Goal: Navigation & Orientation: Find specific page/section

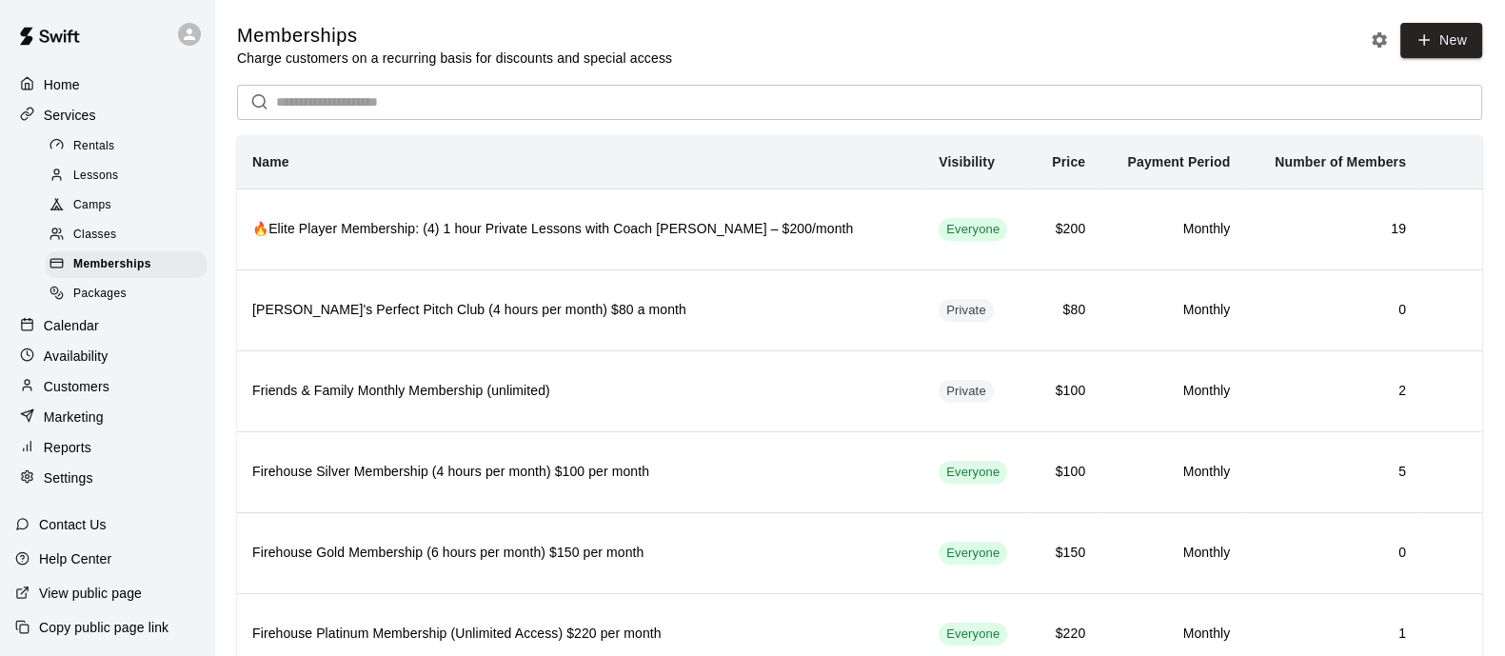
click at [68, 89] on p "Home" at bounding box center [62, 84] width 36 height 19
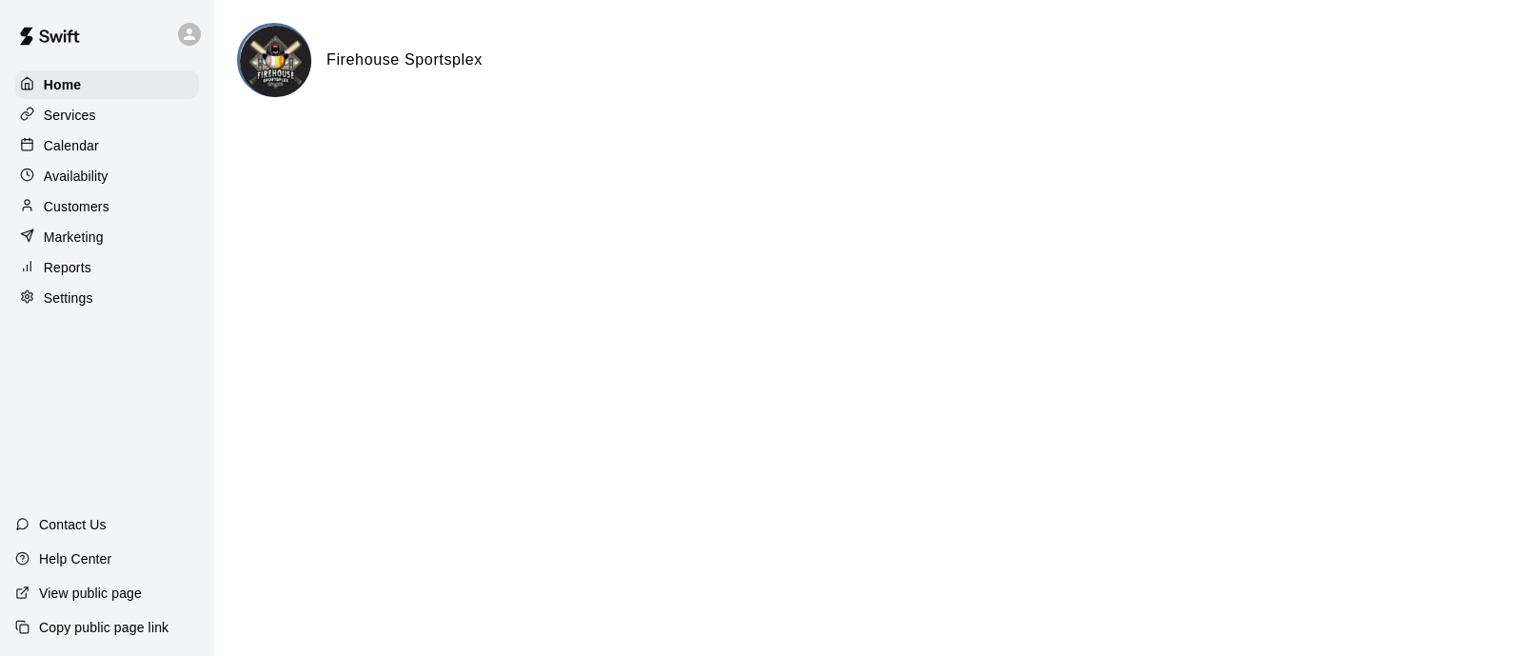
click at [40, 168] on div "Availability" at bounding box center [107, 176] width 184 height 29
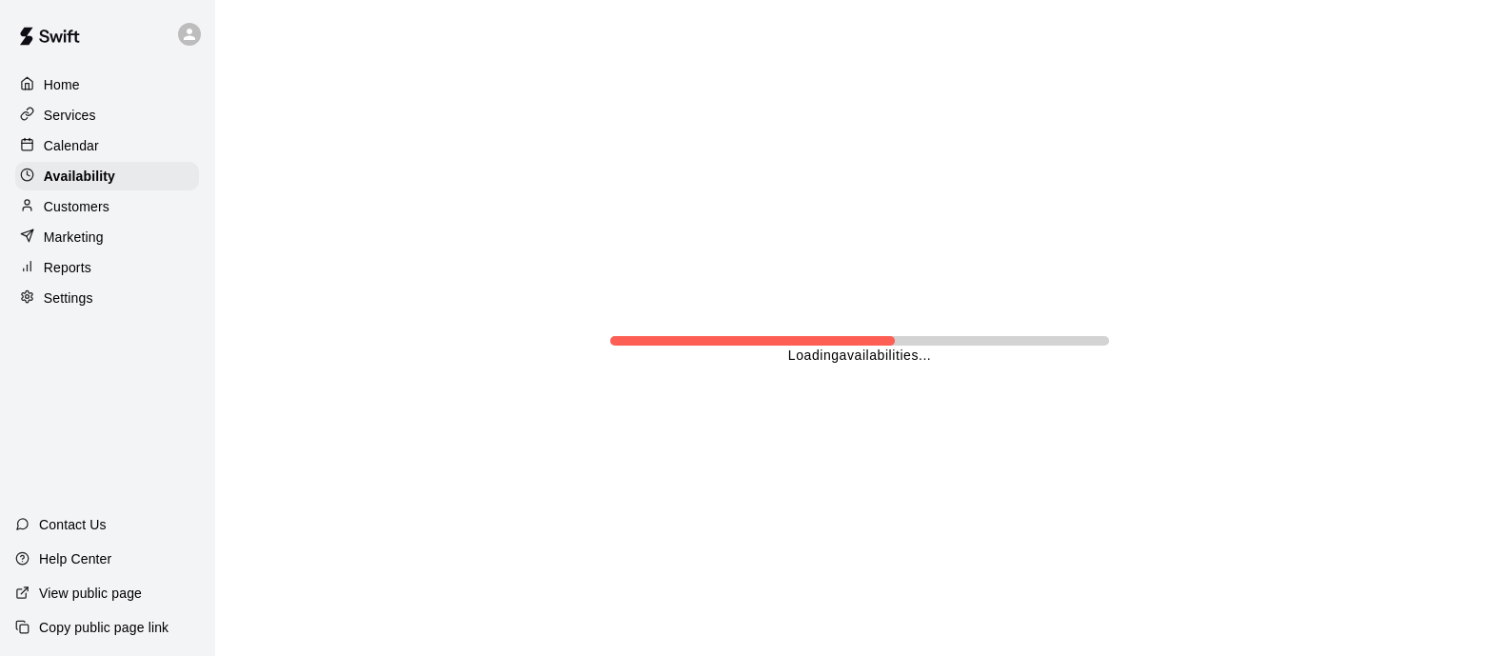
click at [50, 155] on p "Calendar" at bounding box center [71, 145] width 55 height 19
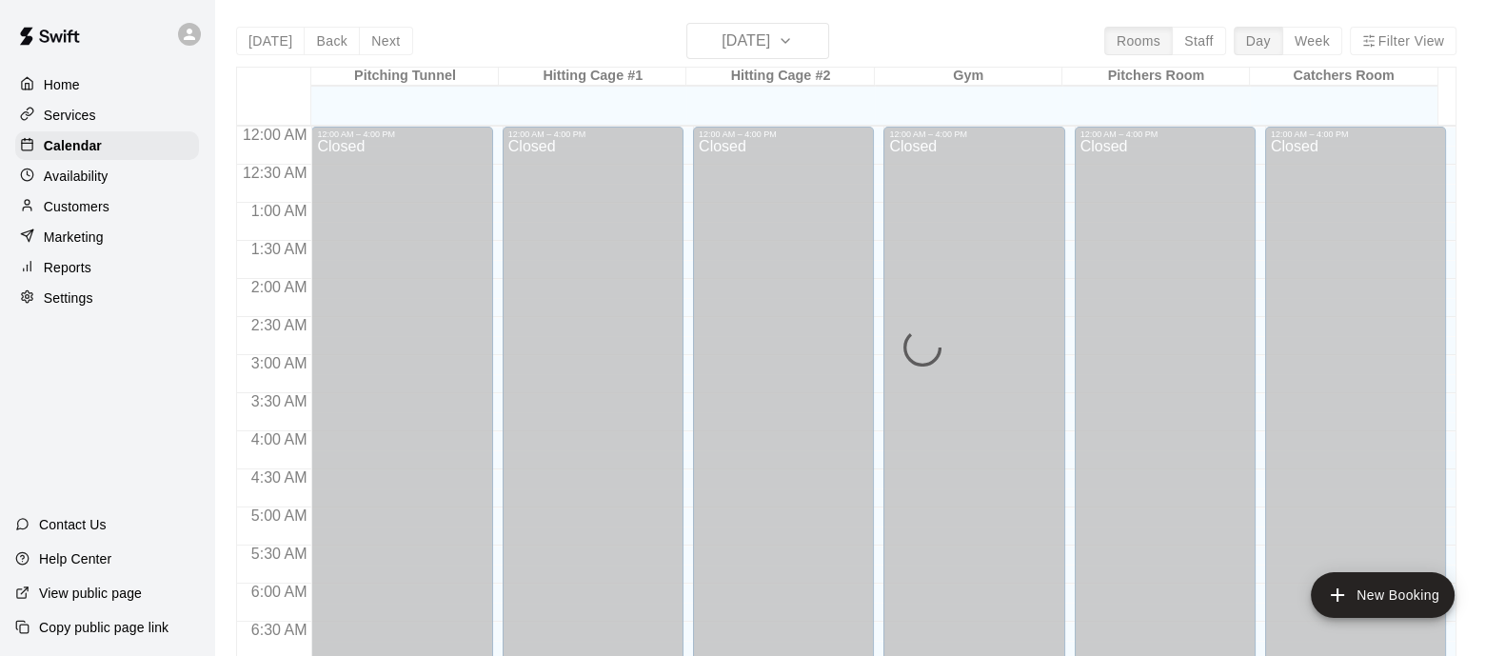
scroll to position [1218, 0]
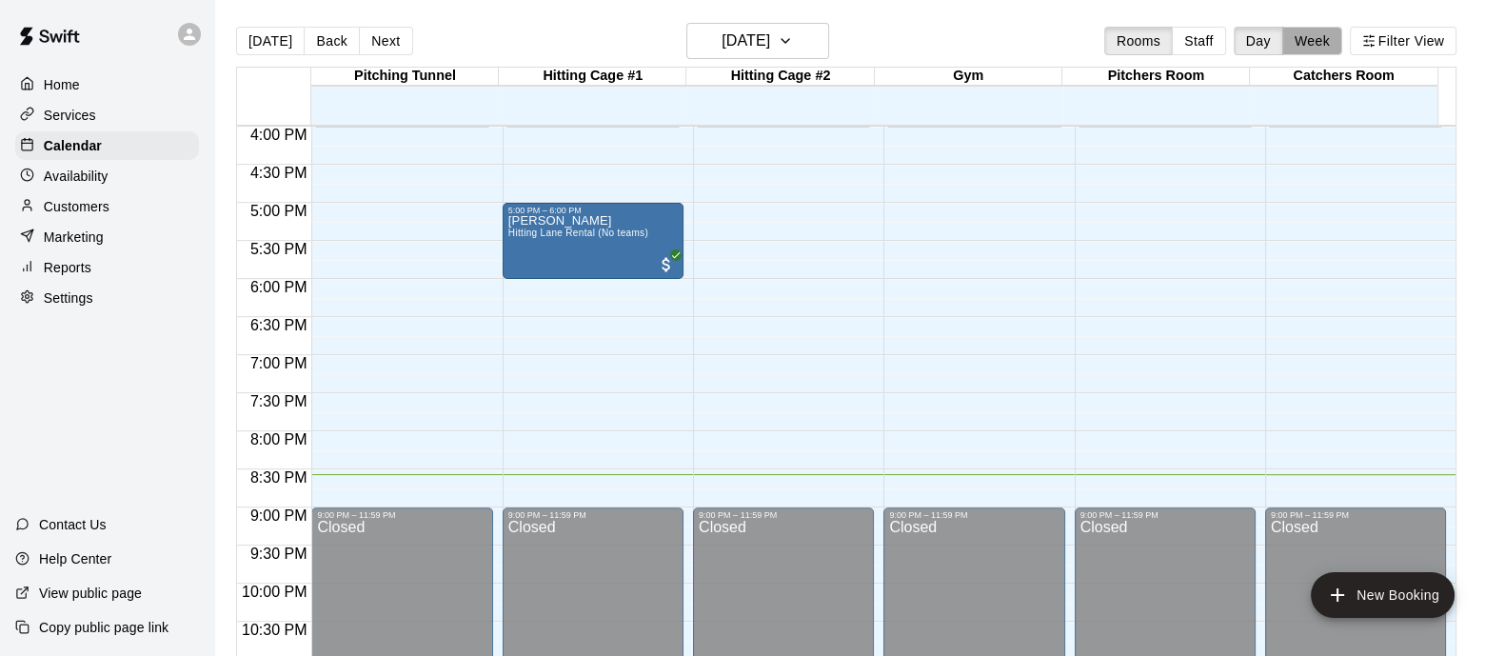
click at [1342, 31] on button "Week" at bounding box center [1312, 41] width 60 height 29
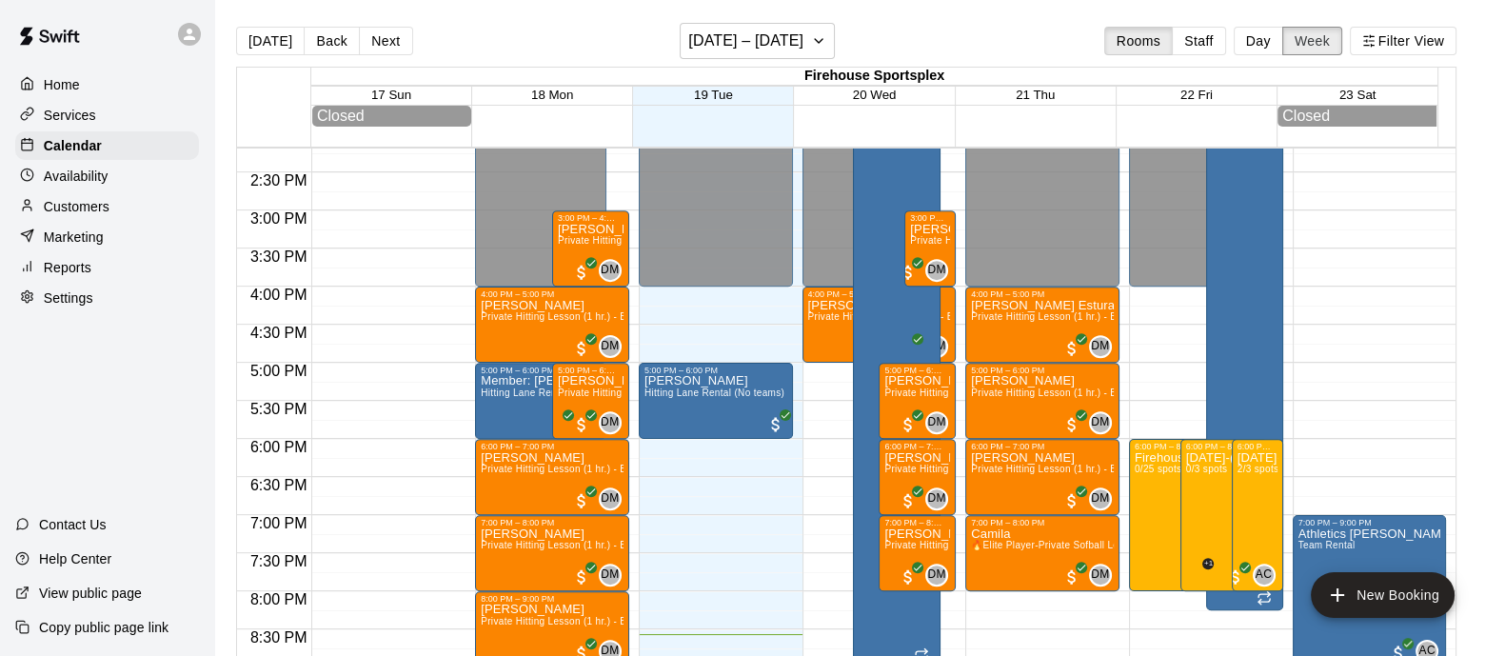
scroll to position [1078, 0]
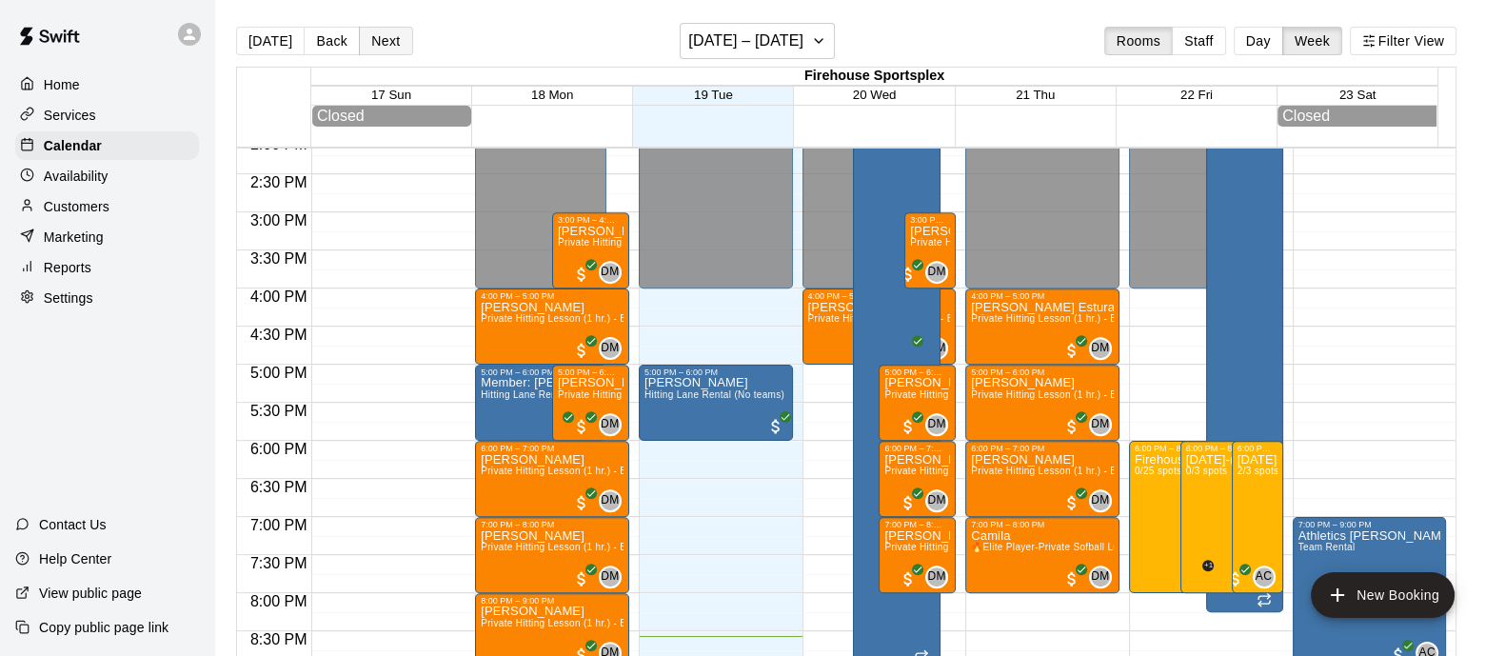
click at [381, 45] on button "Next" at bounding box center [385, 41] width 53 height 29
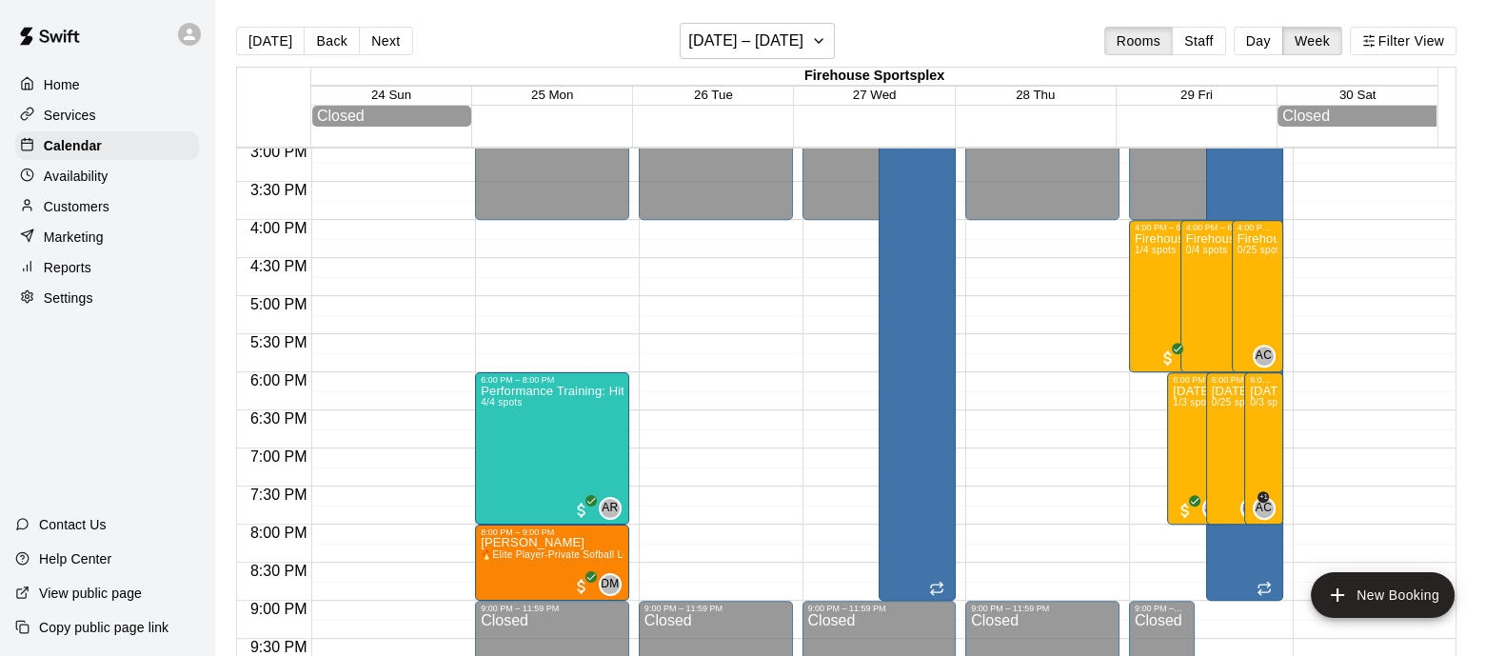
scroll to position [1149, 0]
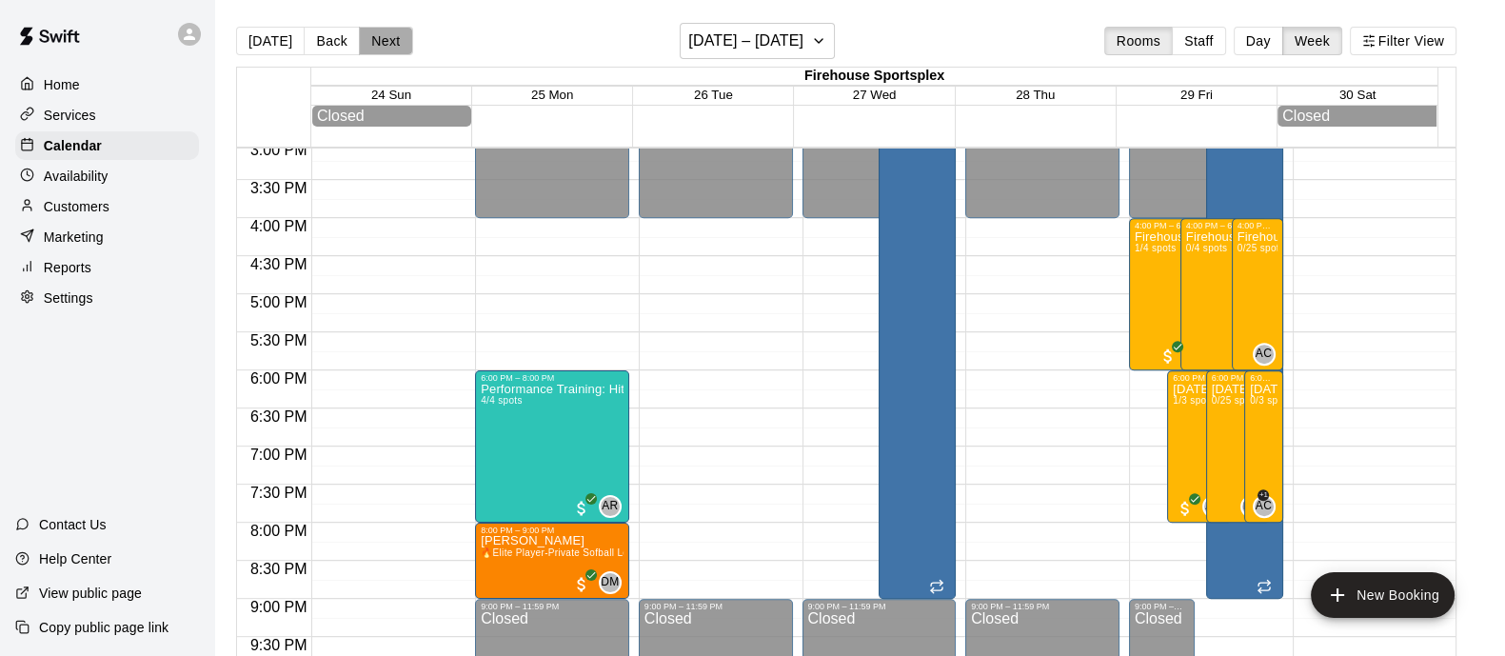
click at [378, 42] on button "Next" at bounding box center [385, 41] width 53 height 29
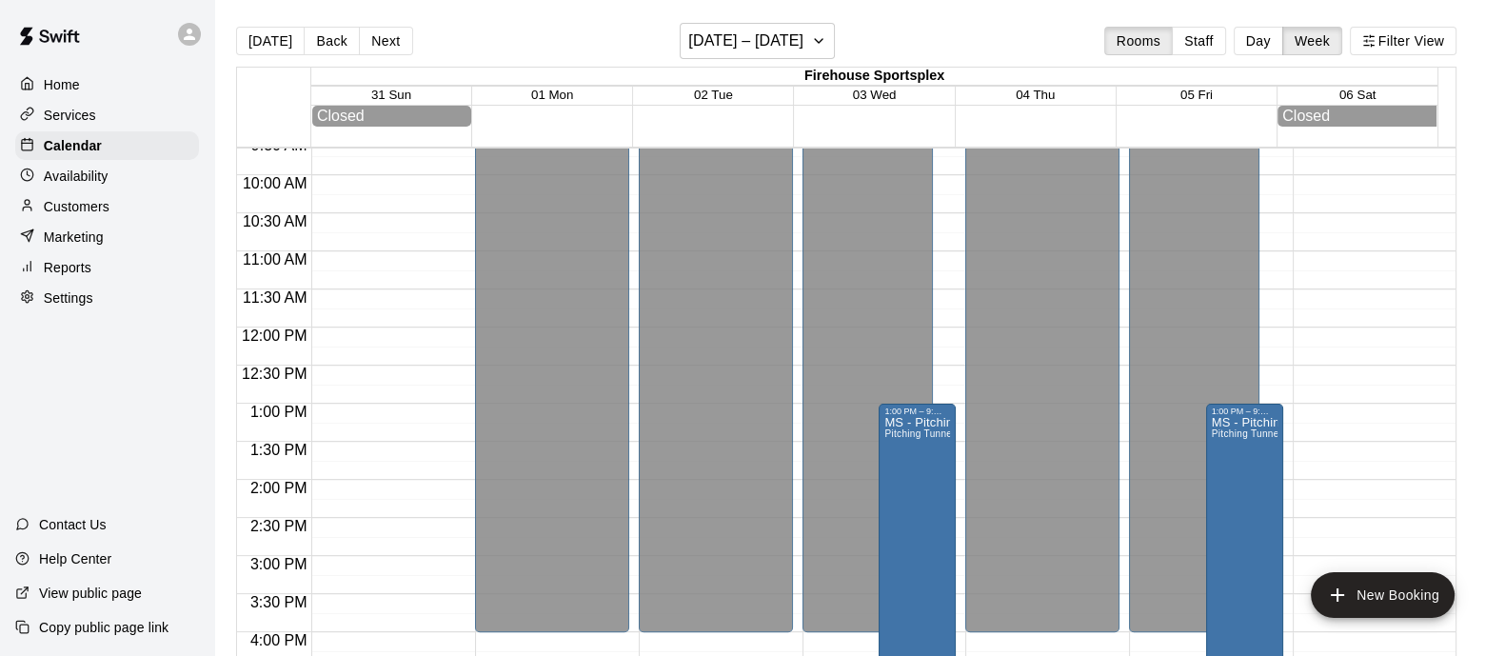
scroll to position [915, 0]
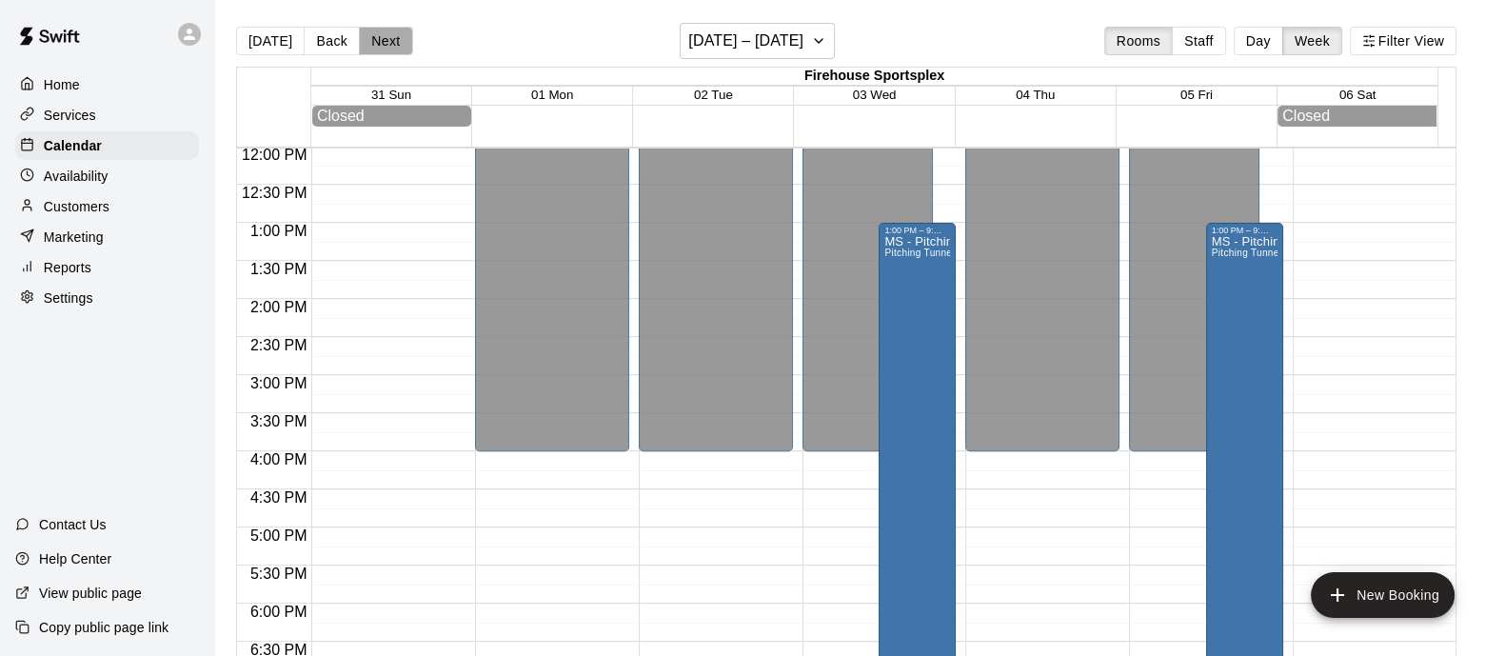
click at [389, 42] on button "Next" at bounding box center [385, 41] width 53 height 29
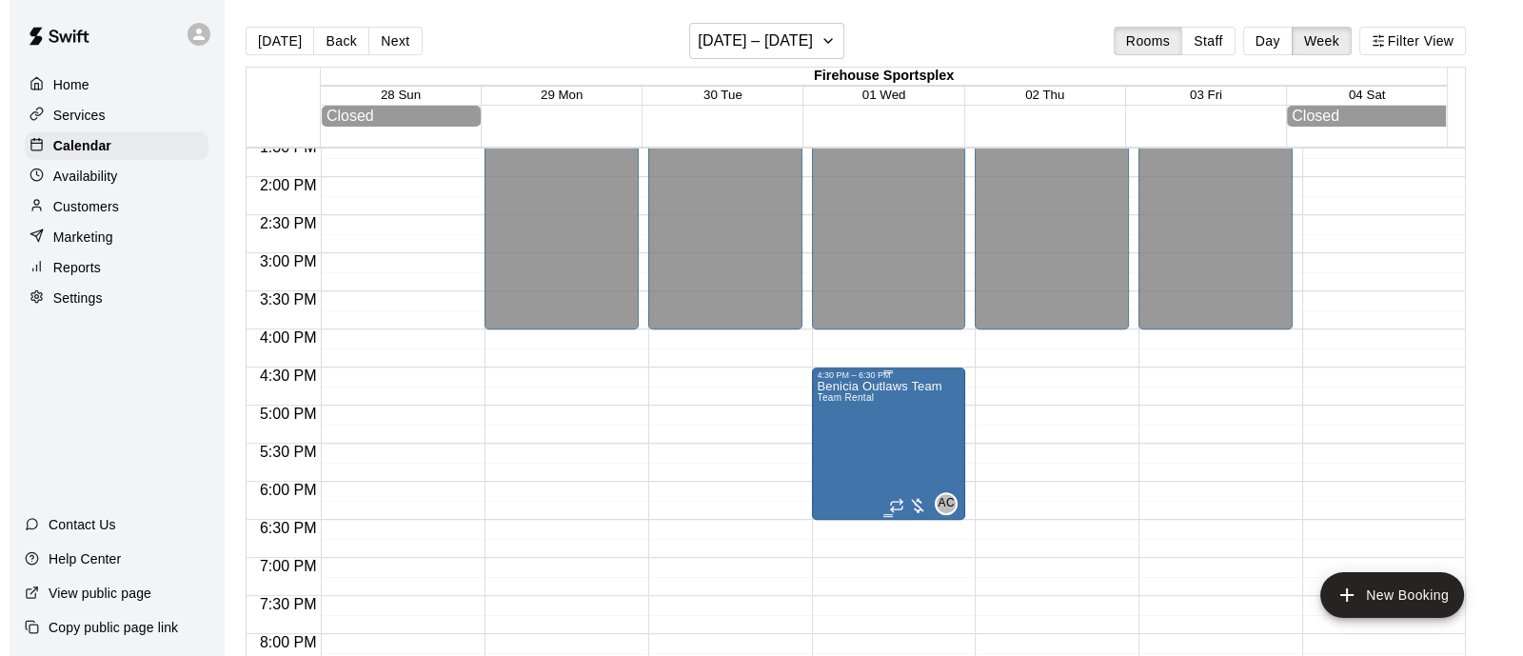
scroll to position [1039, 0]
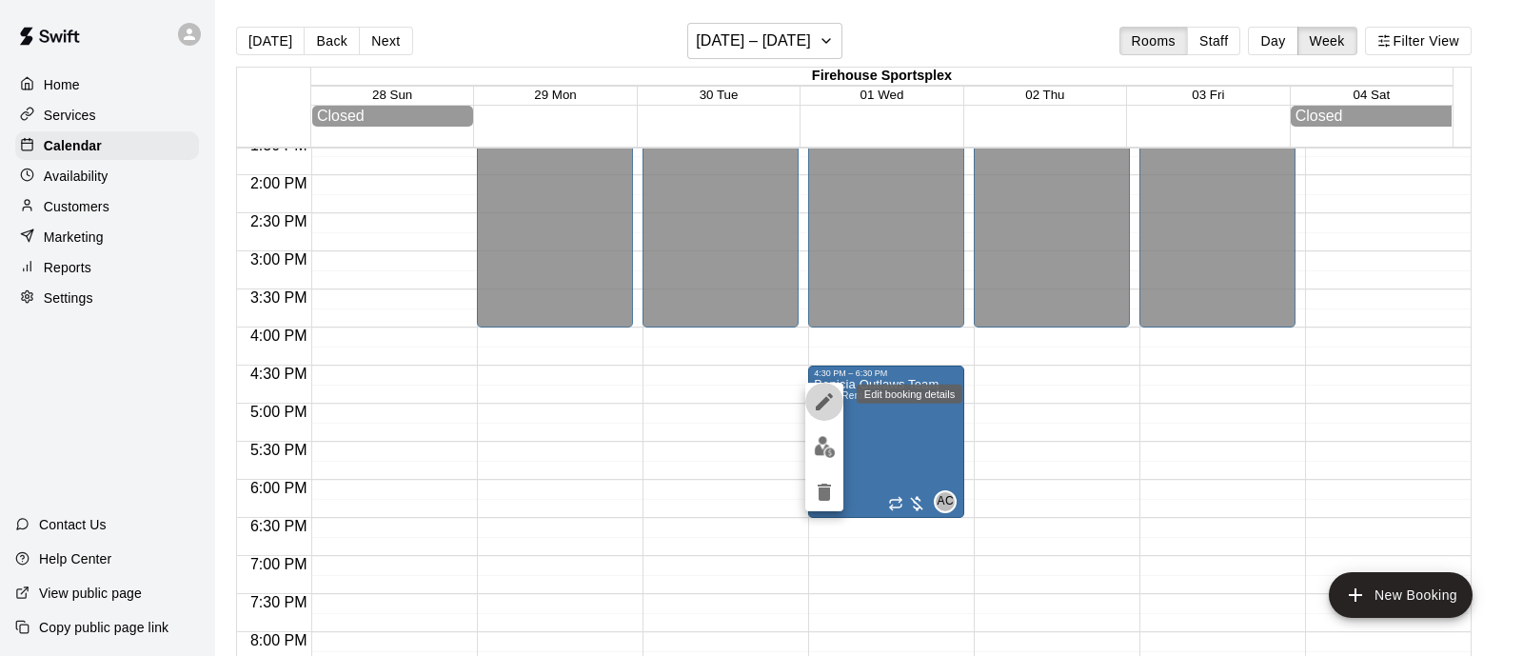
click at [818, 397] on icon "edit" at bounding box center [824, 401] width 23 height 23
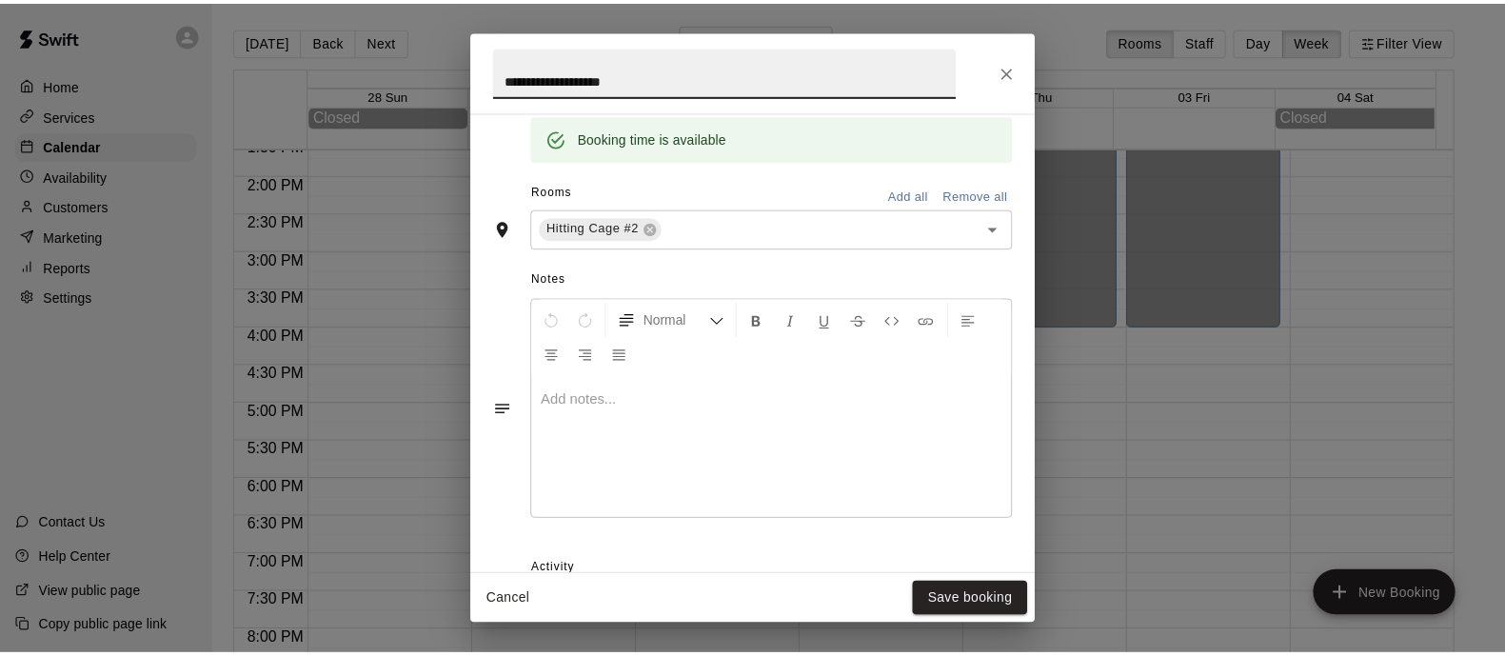
scroll to position [494, 0]
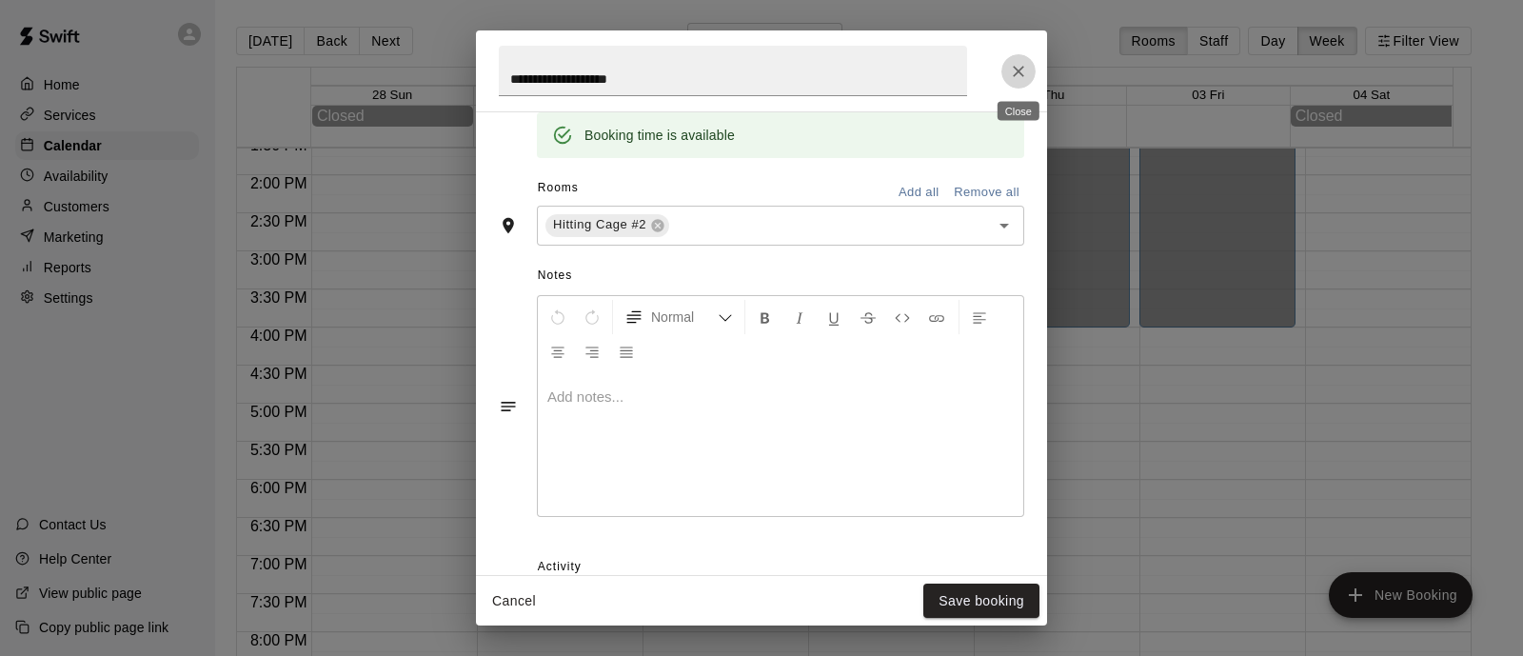
click at [1020, 63] on icon "Close" at bounding box center [1018, 71] width 19 height 19
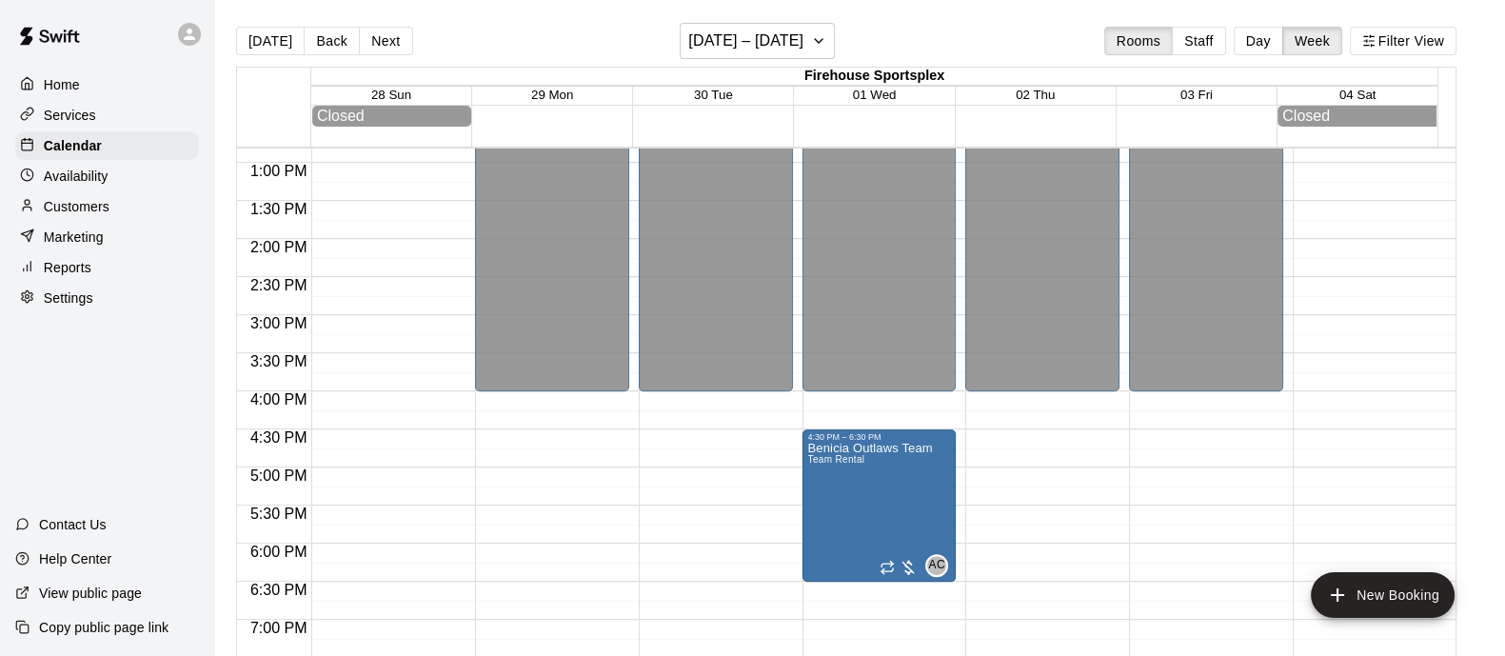
scroll to position [936, 0]
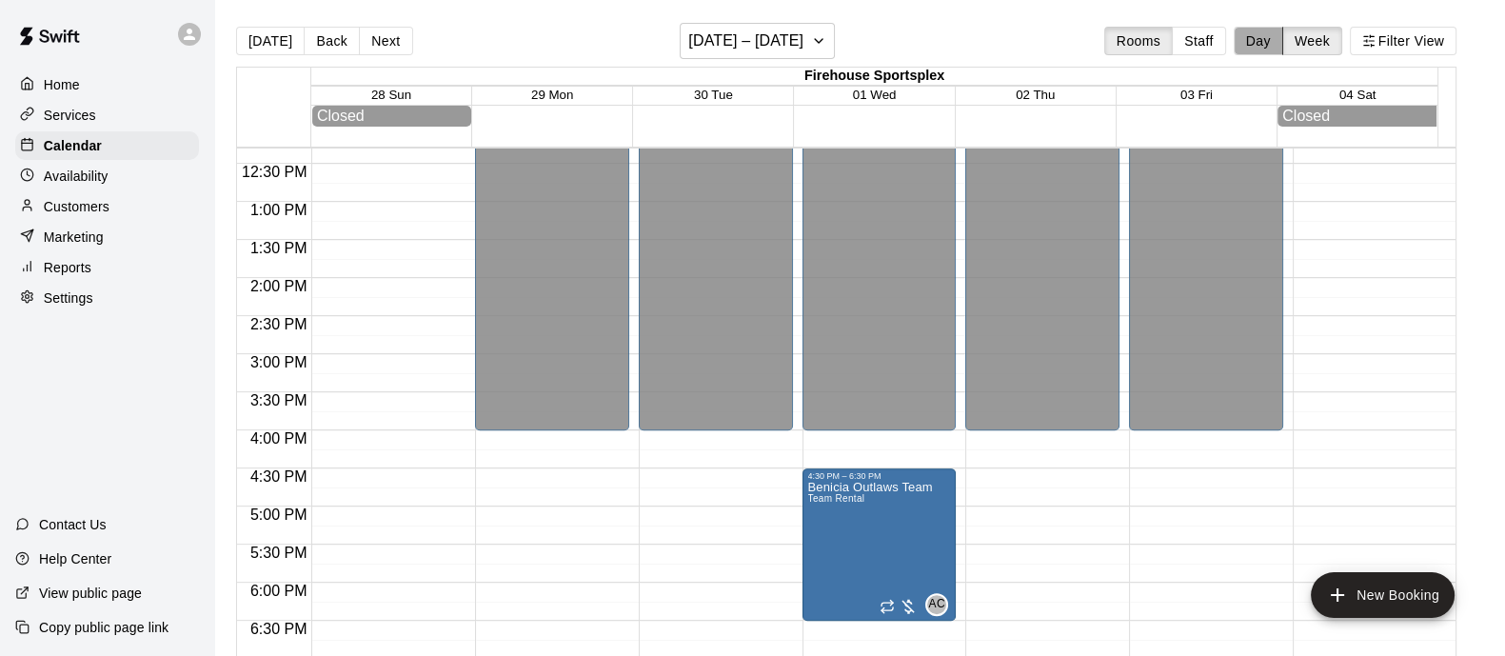
click at [1283, 37] on button "Day" at bounding box center [1257, 41] width 49 height 29
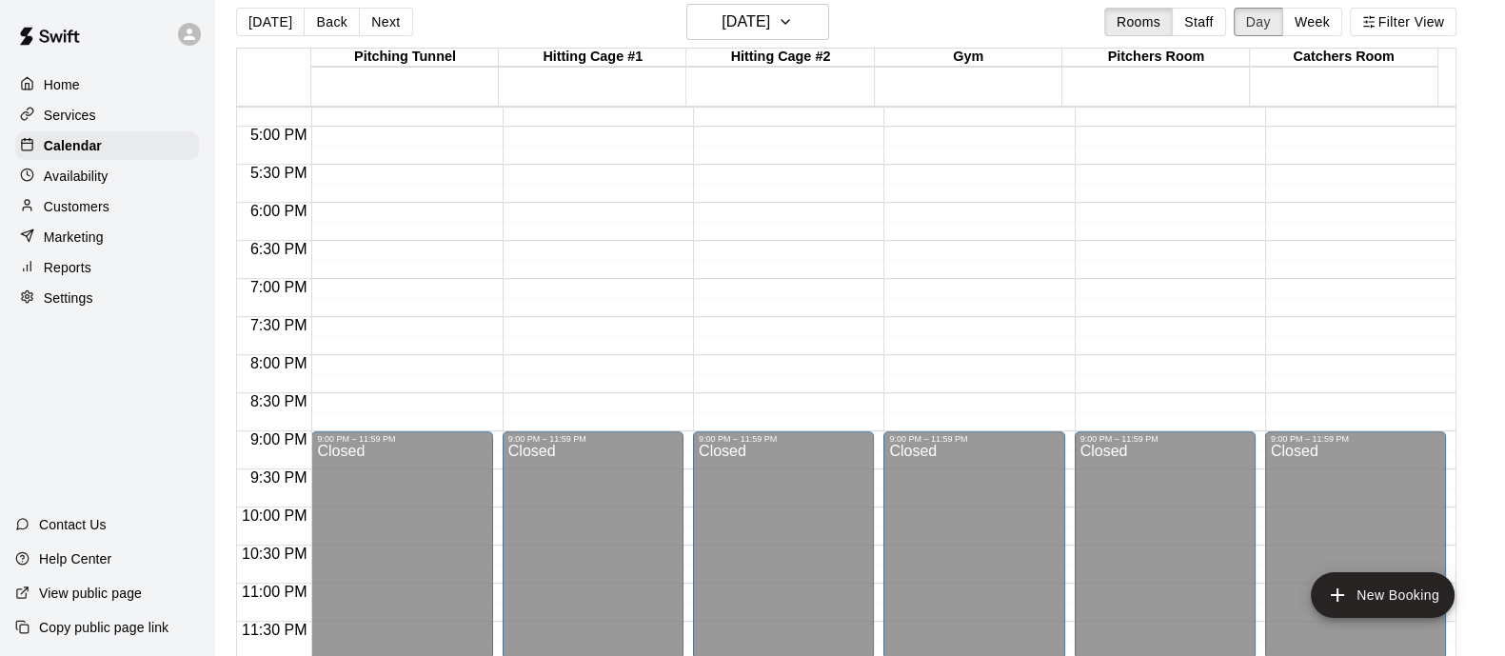
scroll to position [0, 0]
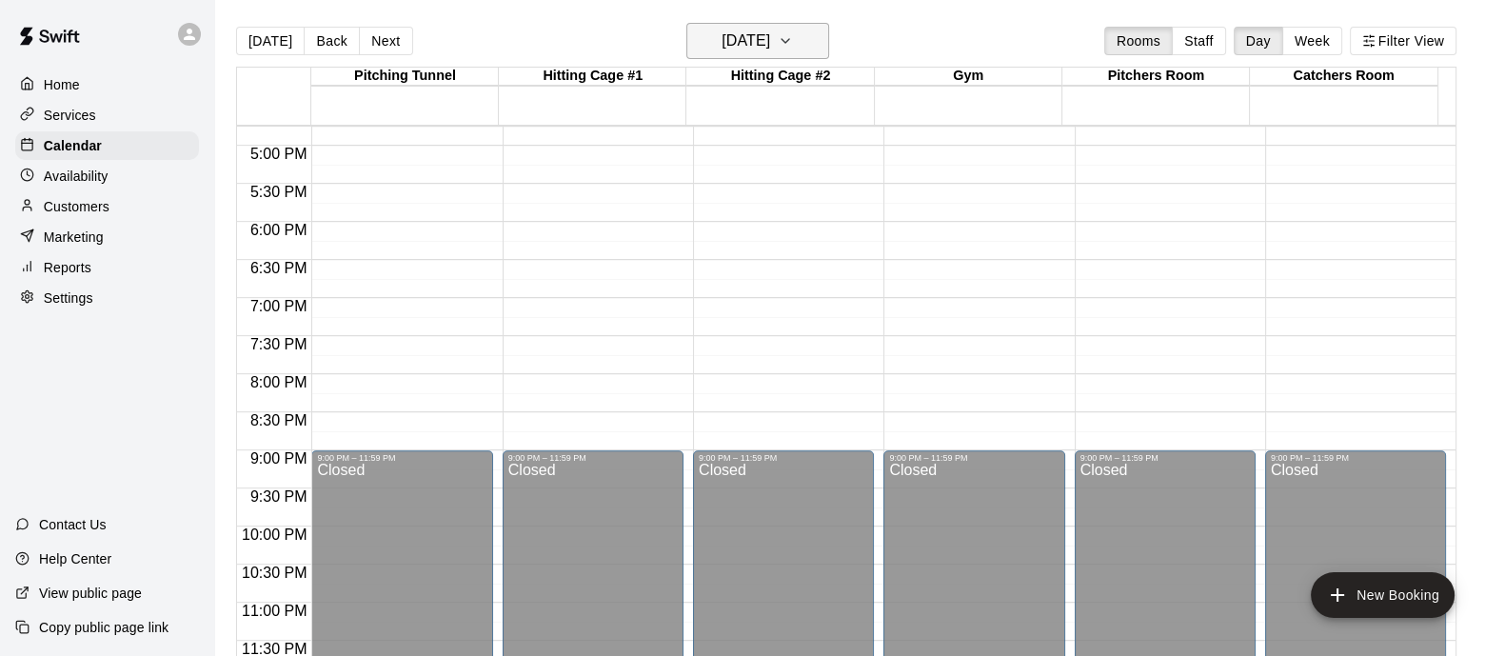
click at [793, 33] on icon "button" at bounding box center [784, 41] width 15 height 23
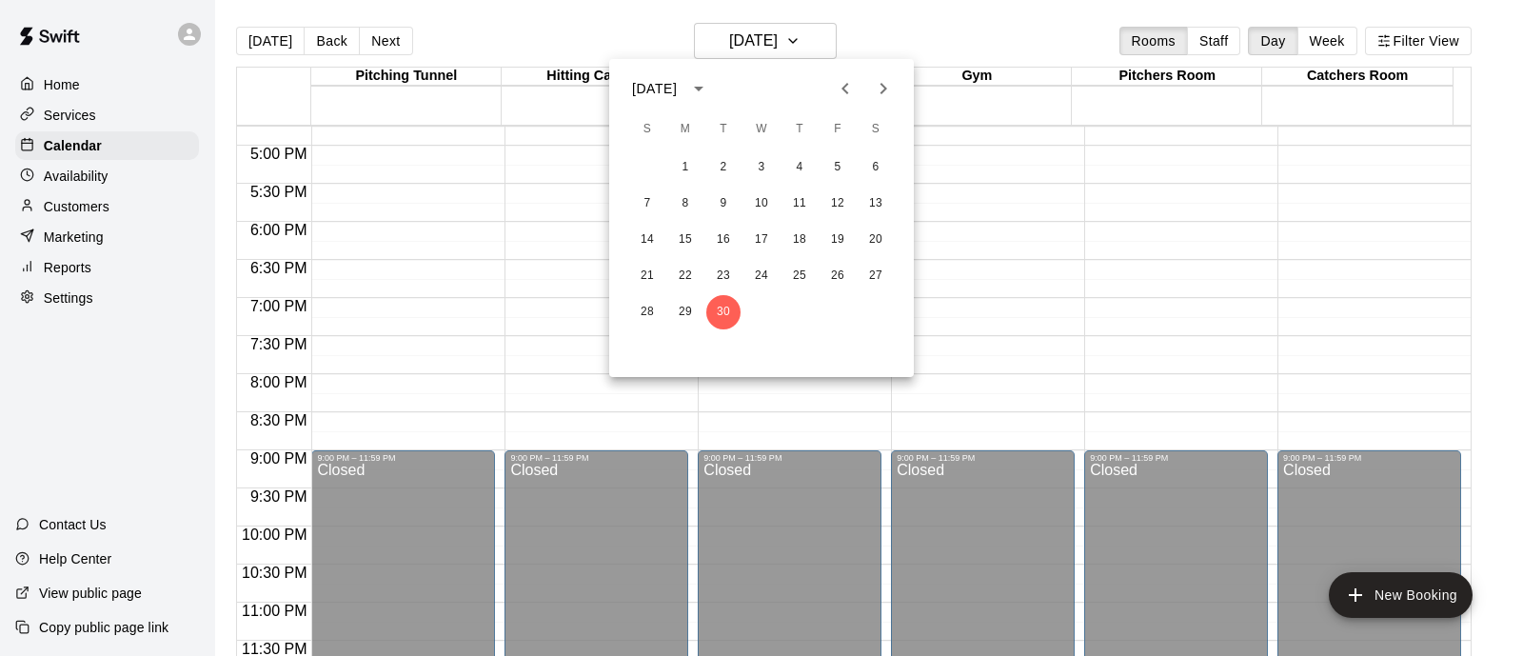
click at [885, 97] on icon "Next month" at bounding box center [883, 88] width 23 height 23
click at [758, 161] on button "1" at bounding box center [761, 167] width 34 height 34
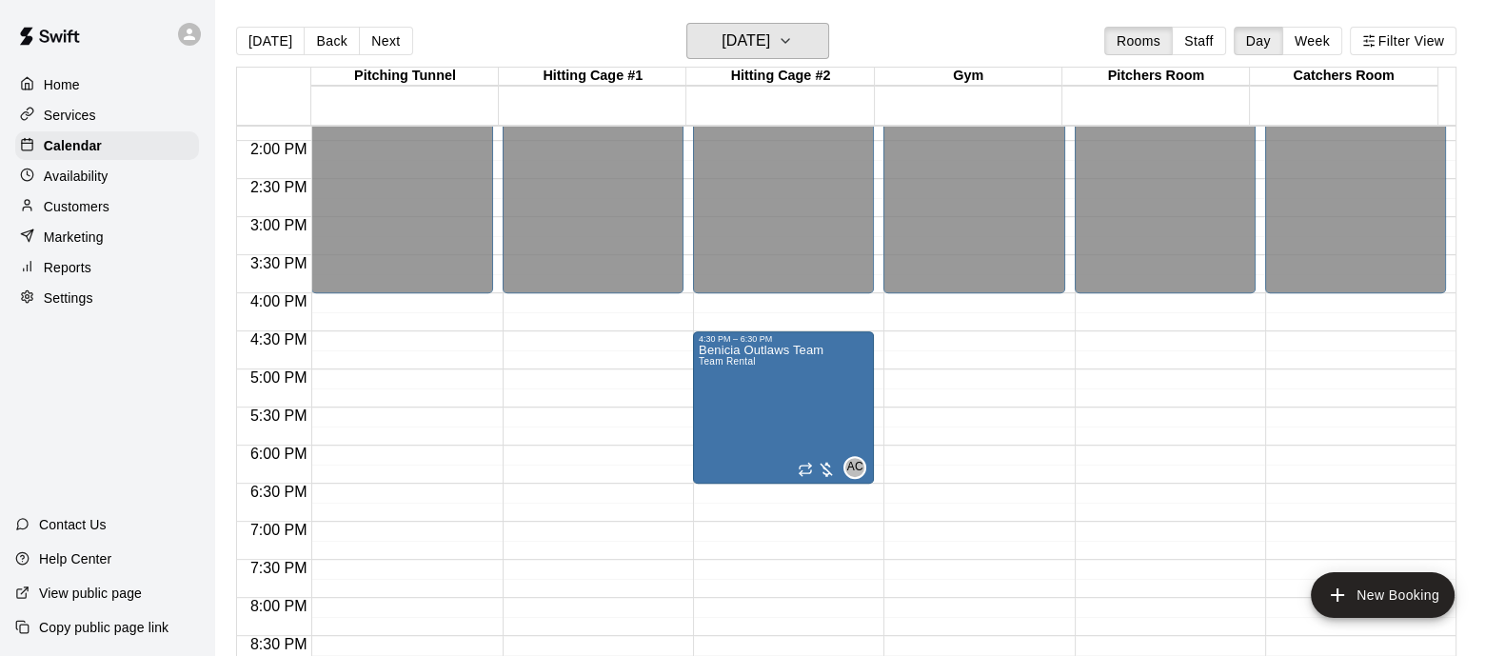
scroll to position [1053, 0]
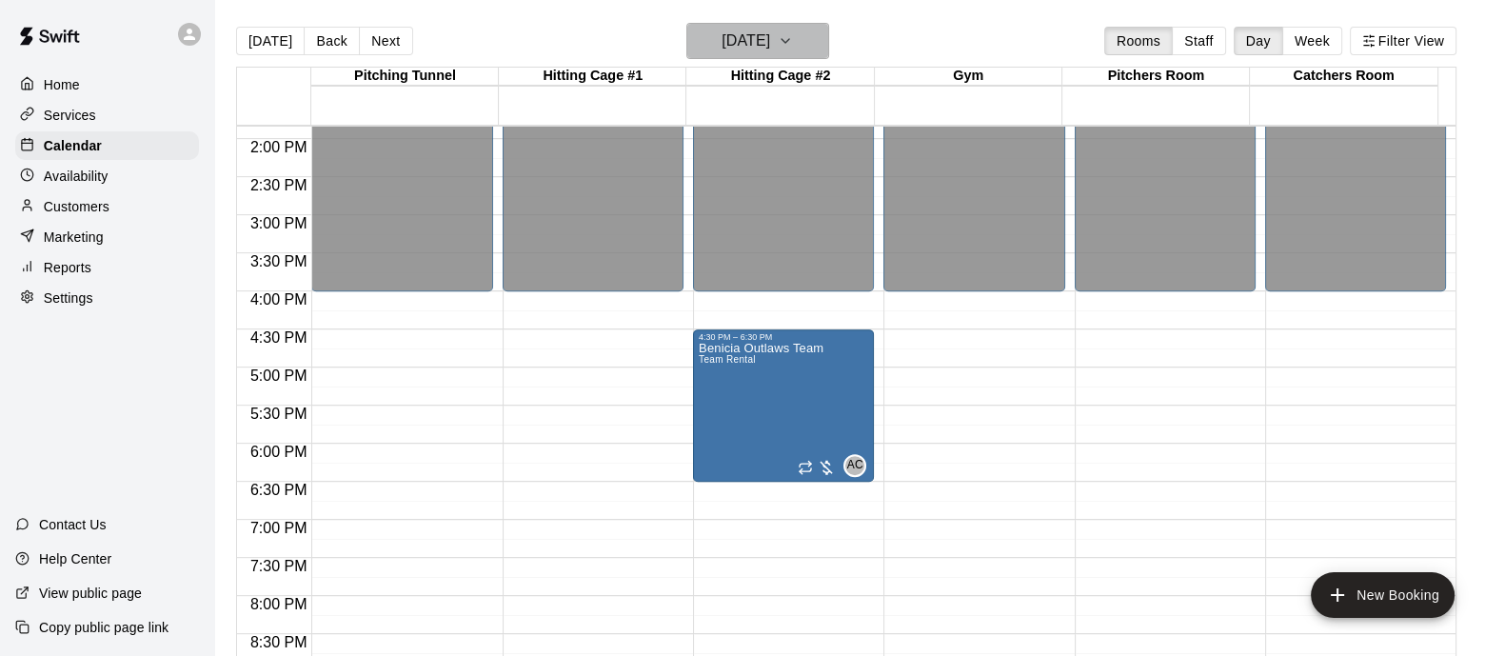
click at [793, 40] on icon "button" at bounding box center [784, 41] width 15 height 23
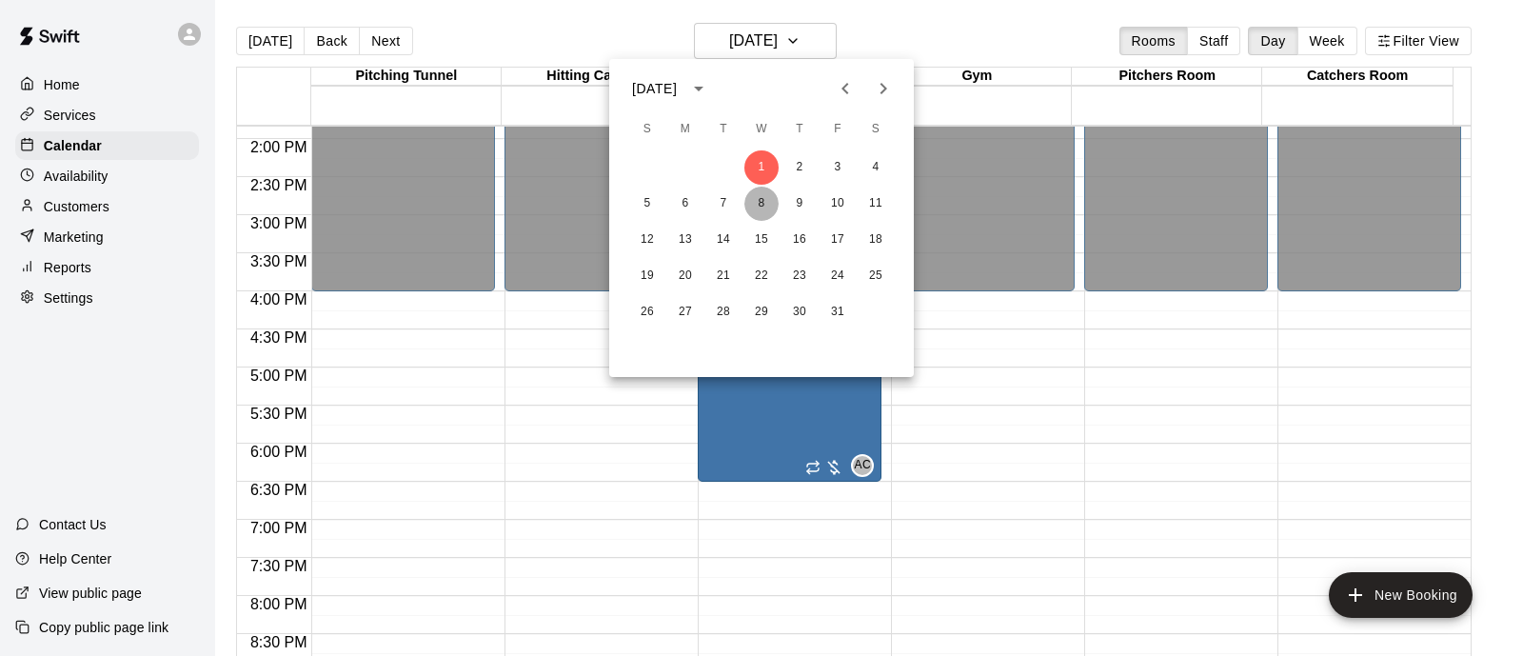
click at [768, 201] on button "8" at bounding box center [761, 204] width 34 height 34
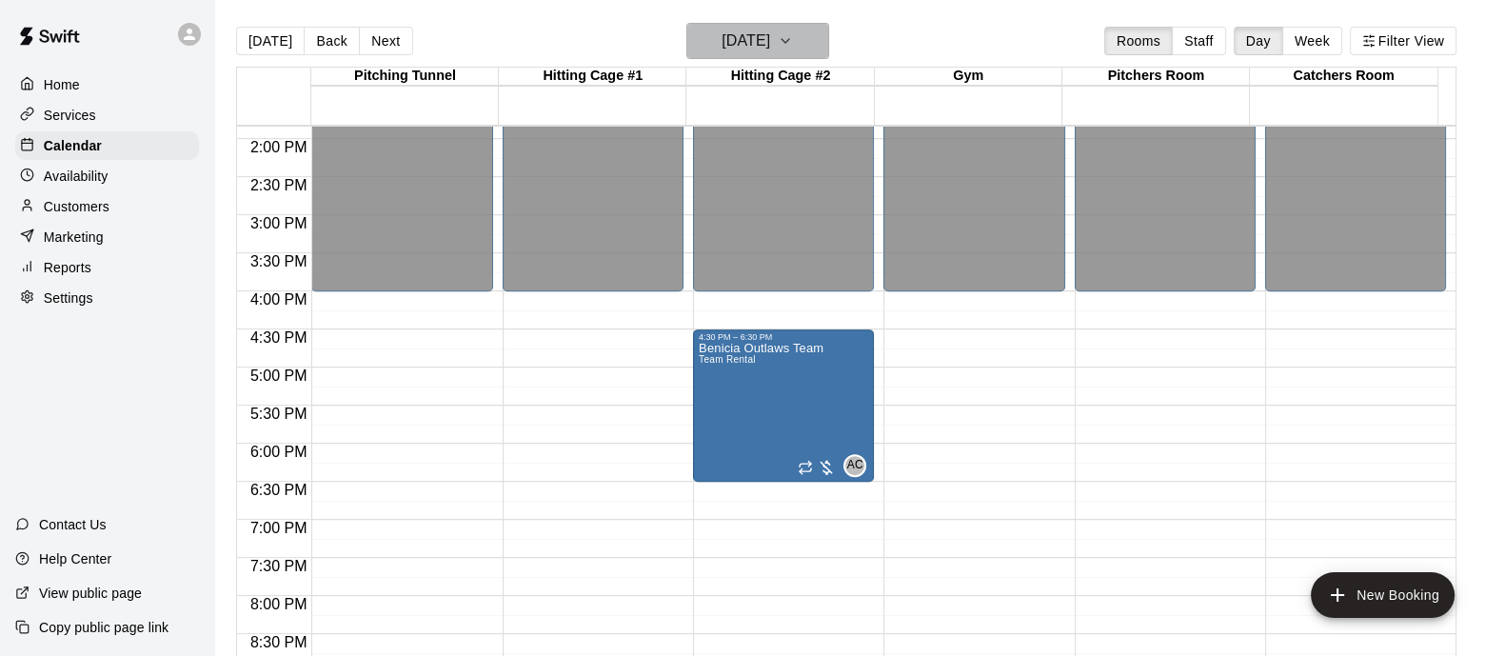
click at [793, 32] on icon "button" at bounding box center [784, 41] width 15 height 23
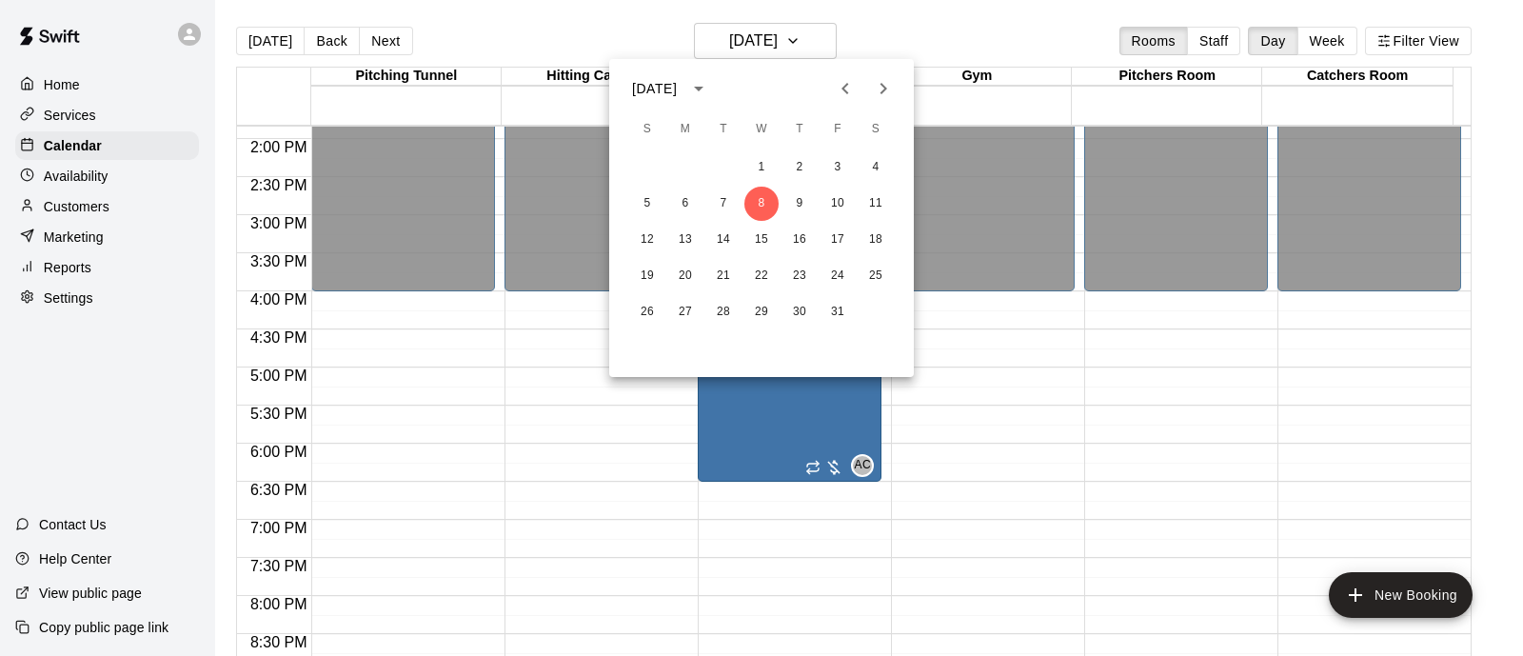
click at [1033, 364] on div at bounding box center [761, 328] width 1523 height 656
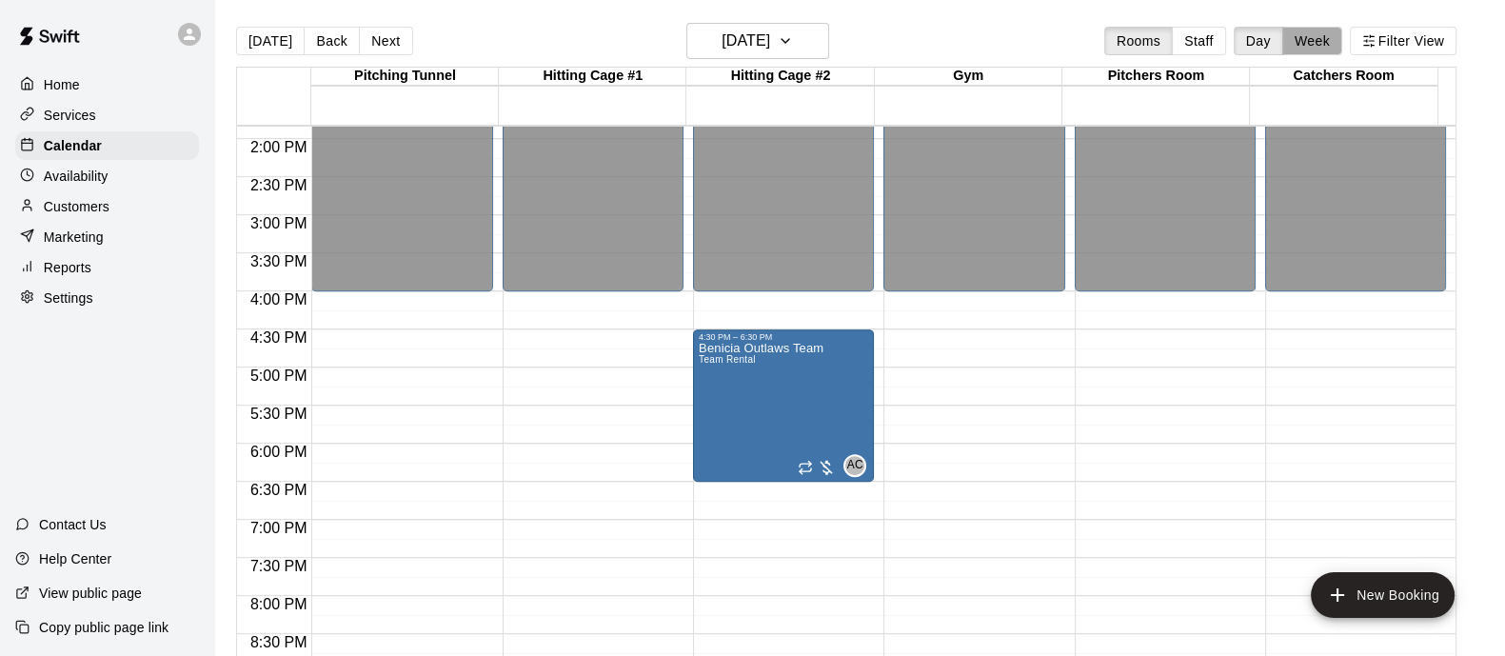
click at [1331, 40] on button "Week" at bounding box center [1312, 41] width 60 height 29
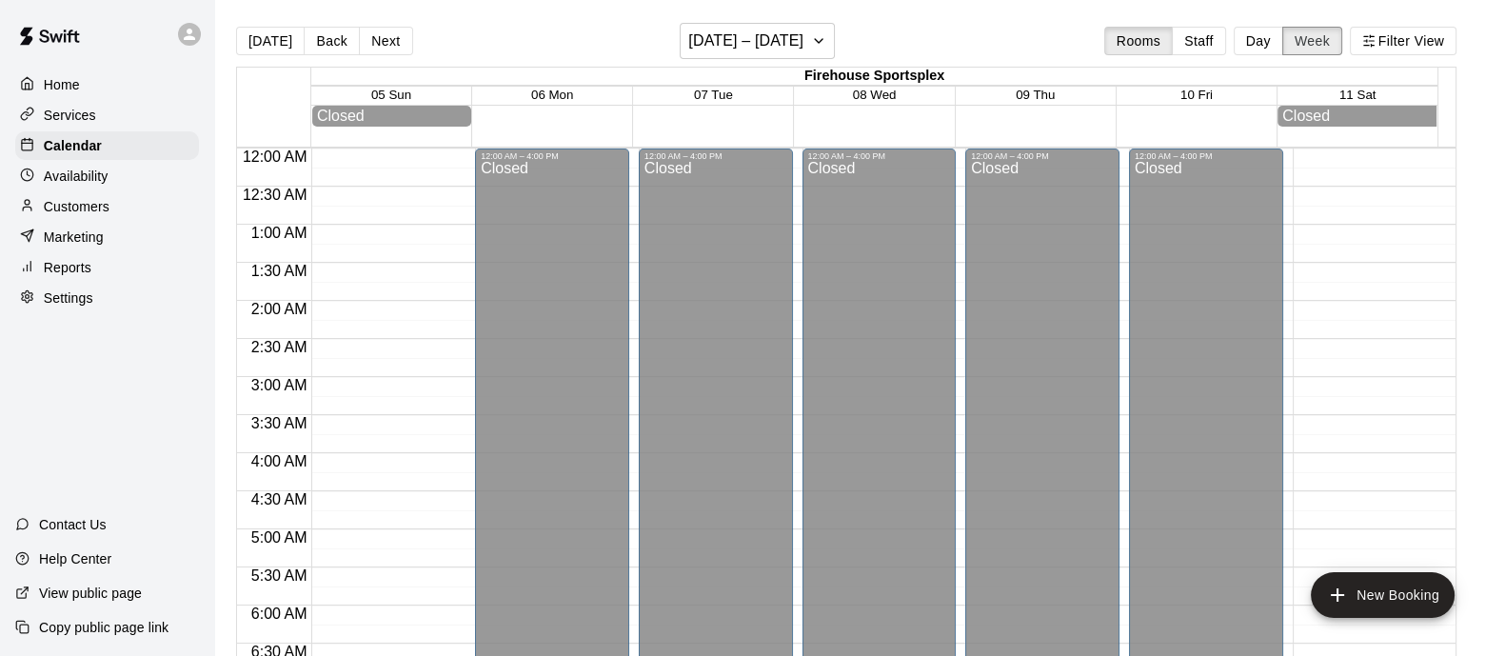
scroll to position [1294, 0]
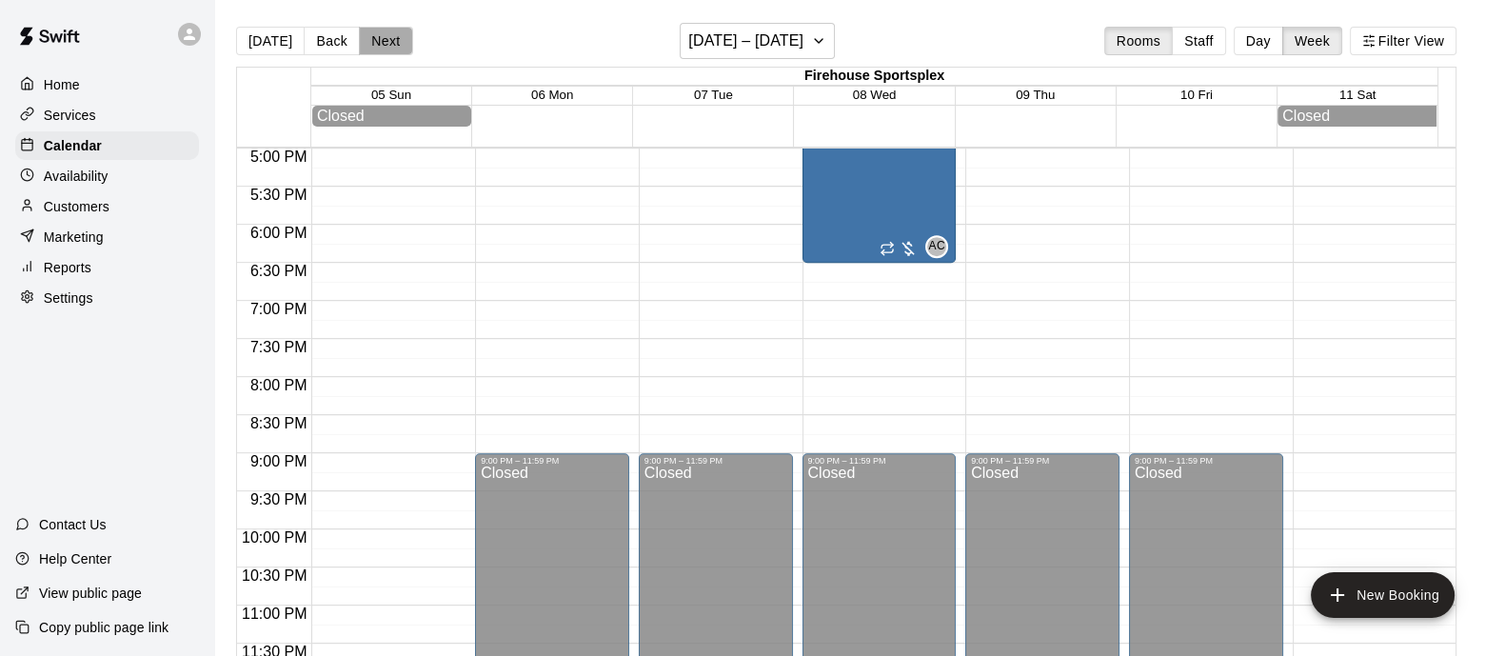
click at [400, 33] on button "Next" at bounding box center [385, 41] width 53 height 29
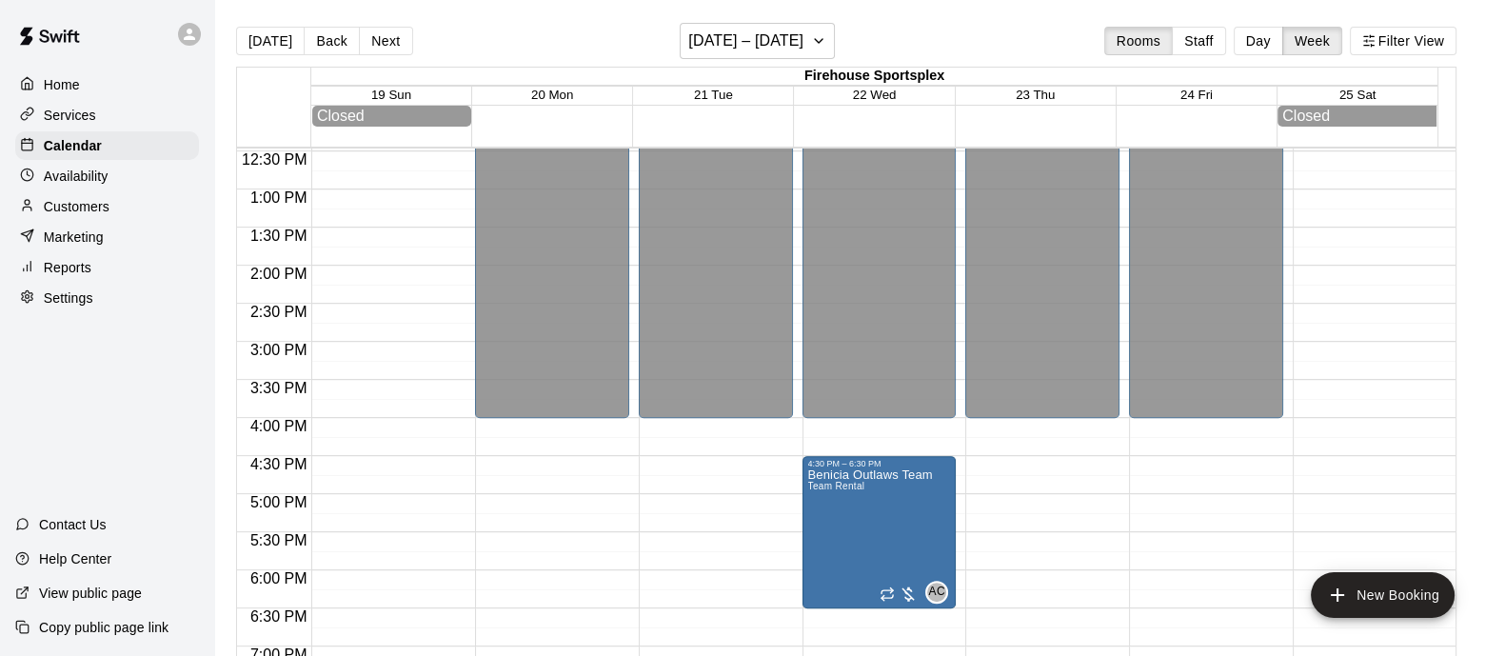
scroll to position [947, 0]
click at [388, 40] on button "Next" at bounding box center [385, 41] width 53 height 29
click at [385, 40] on button "Next" at bounding box center [385, 41] width 53 height 29
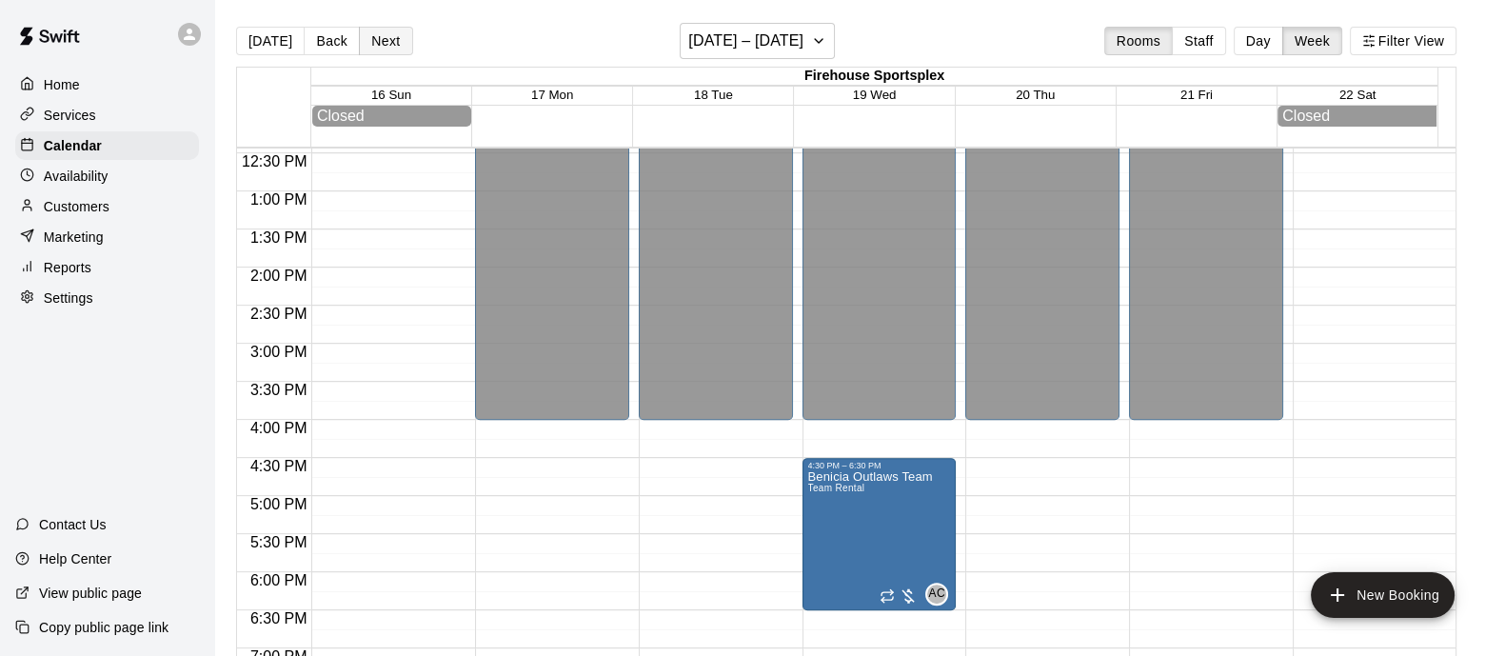
click at [385, 40] on button "Next" at bounding box center [385, 41] width 53 height 29
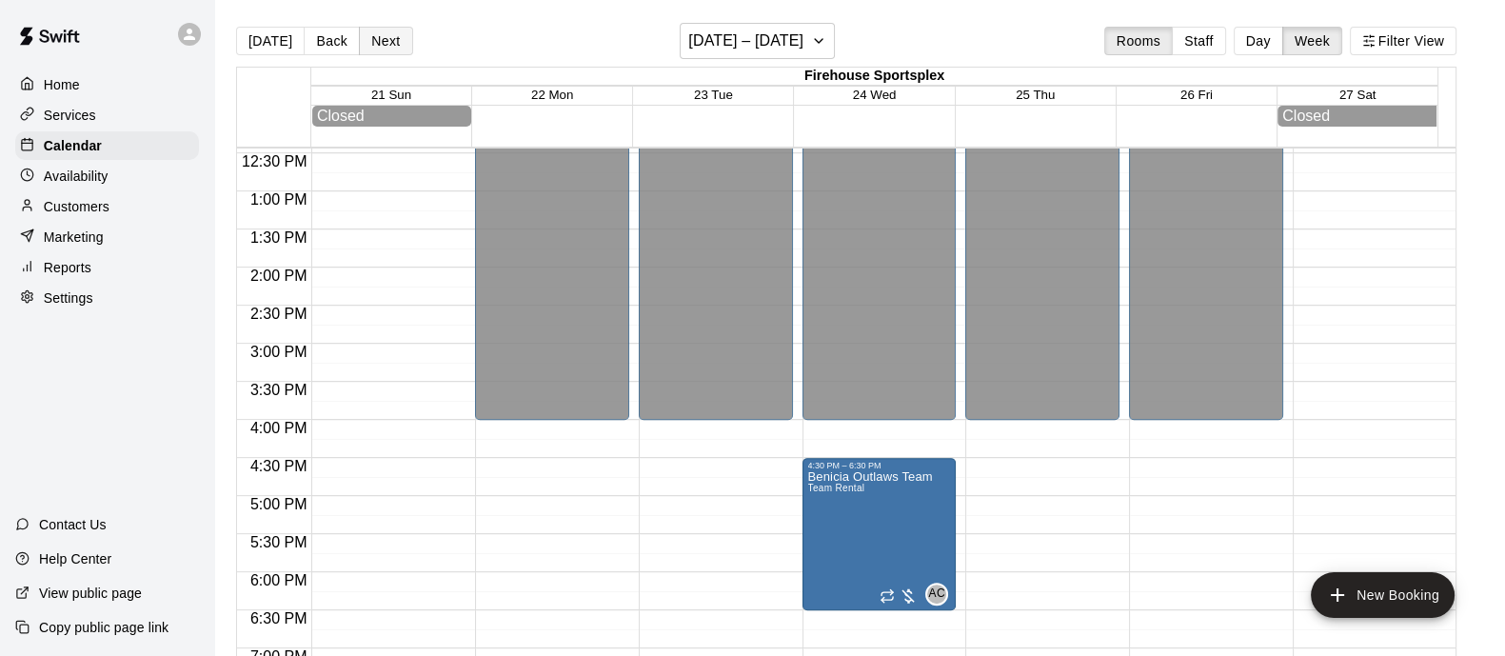
click at [385, 40] on button "Next" at bounding box center [385, 41] width 53 height 29
click at [387, 40] on button "Next" at bounding box center [385, 41] width 53 height 29
click at [380, 31] on button "Next" at bounding box center [385, 41] width 53 height 29
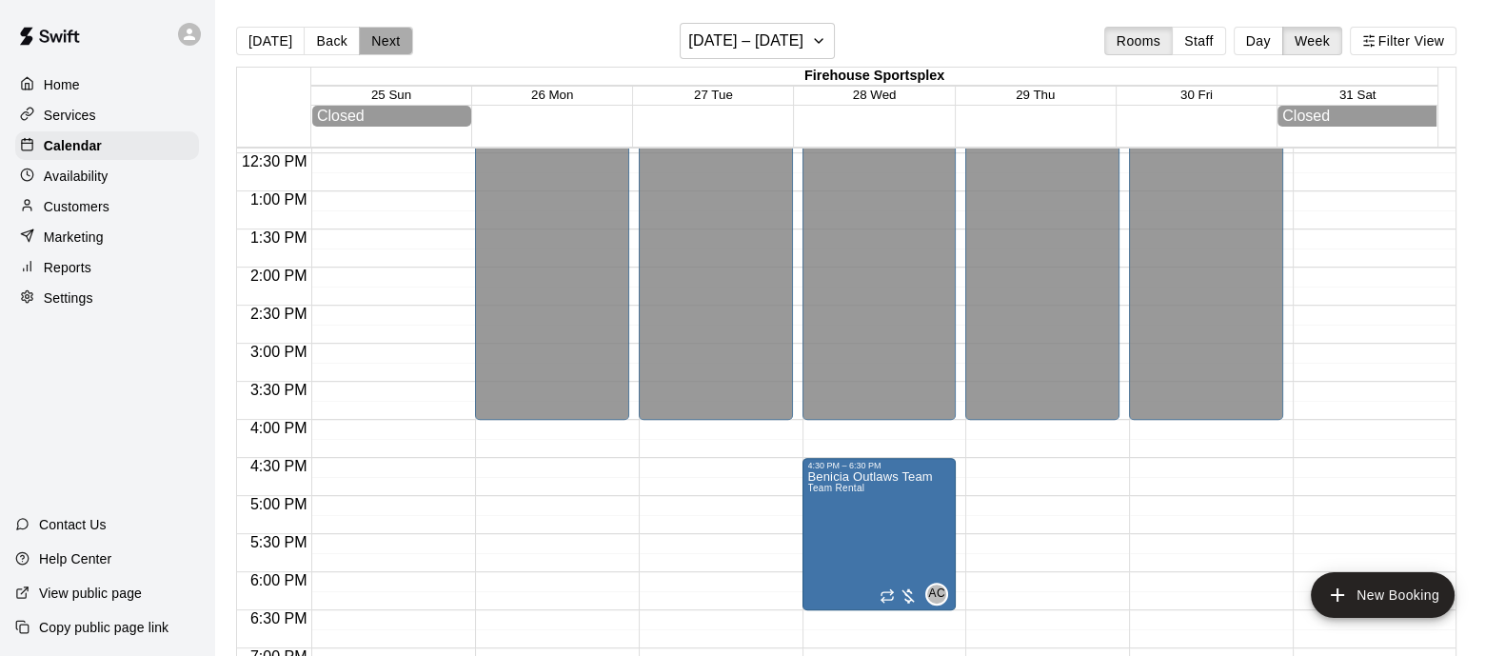
click at [380, 31] on button "Next" at bounding box center [385, 41] width 53 height 29
click at [381, 31] on button "Next" at bounding box center [385, 41] width 53 height 29
click at [385, 33] on button "Next" at bounding box center [385, 41] width 53 height 29
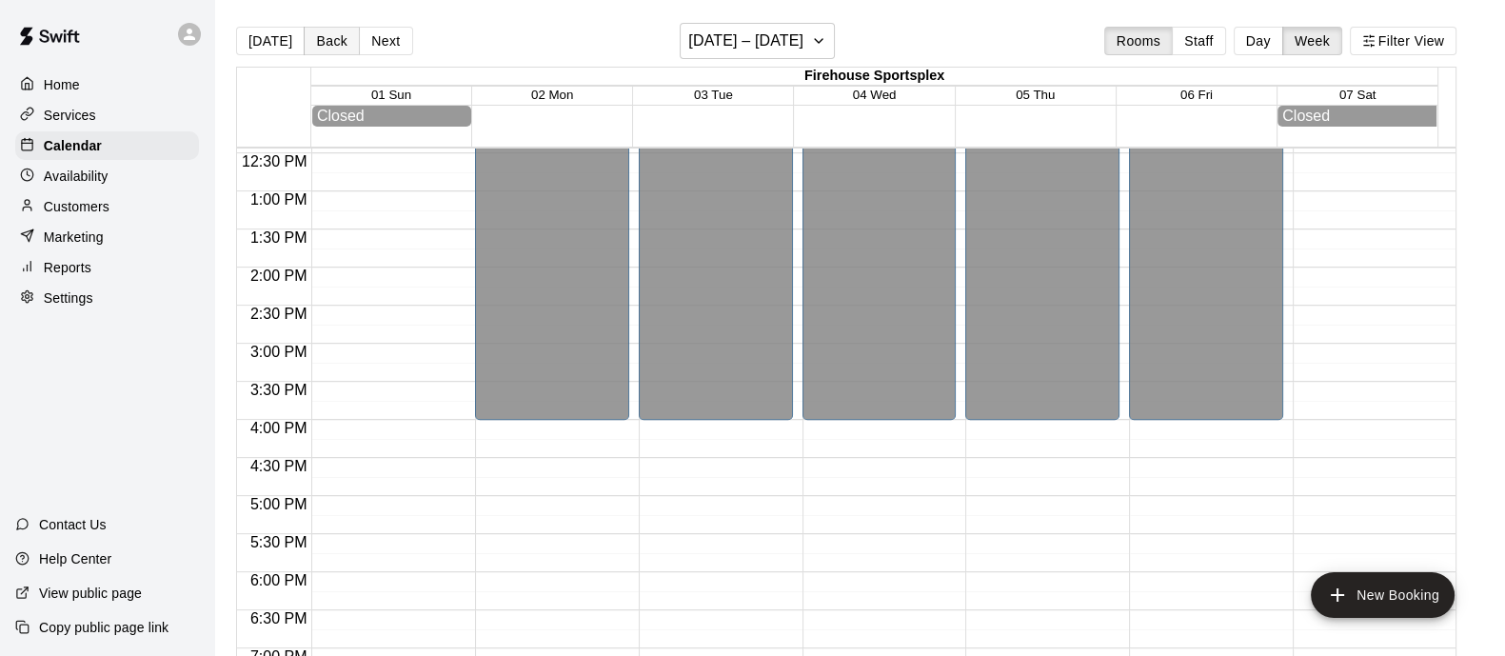
click at [328, 45] on button "Back" at bounding box center [332, 41] width 56 height 29
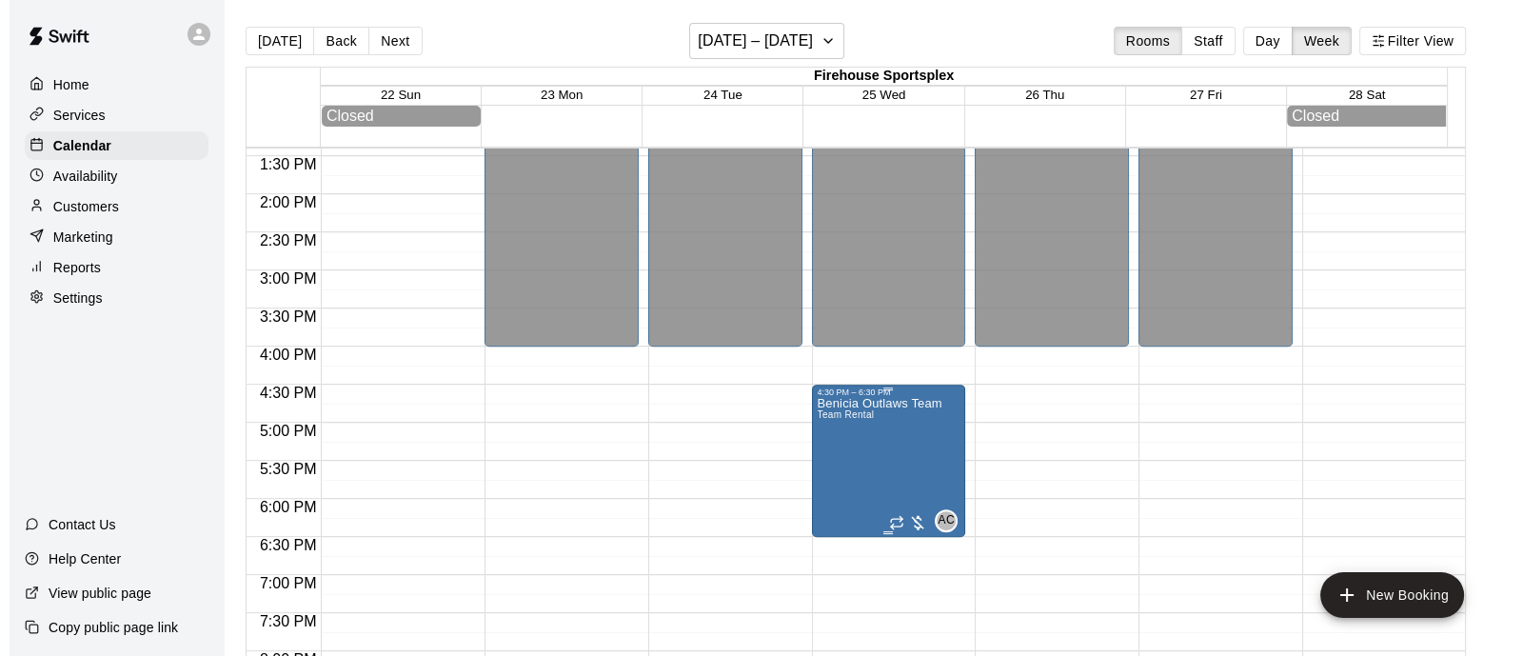
scroll to position [1021, 0]
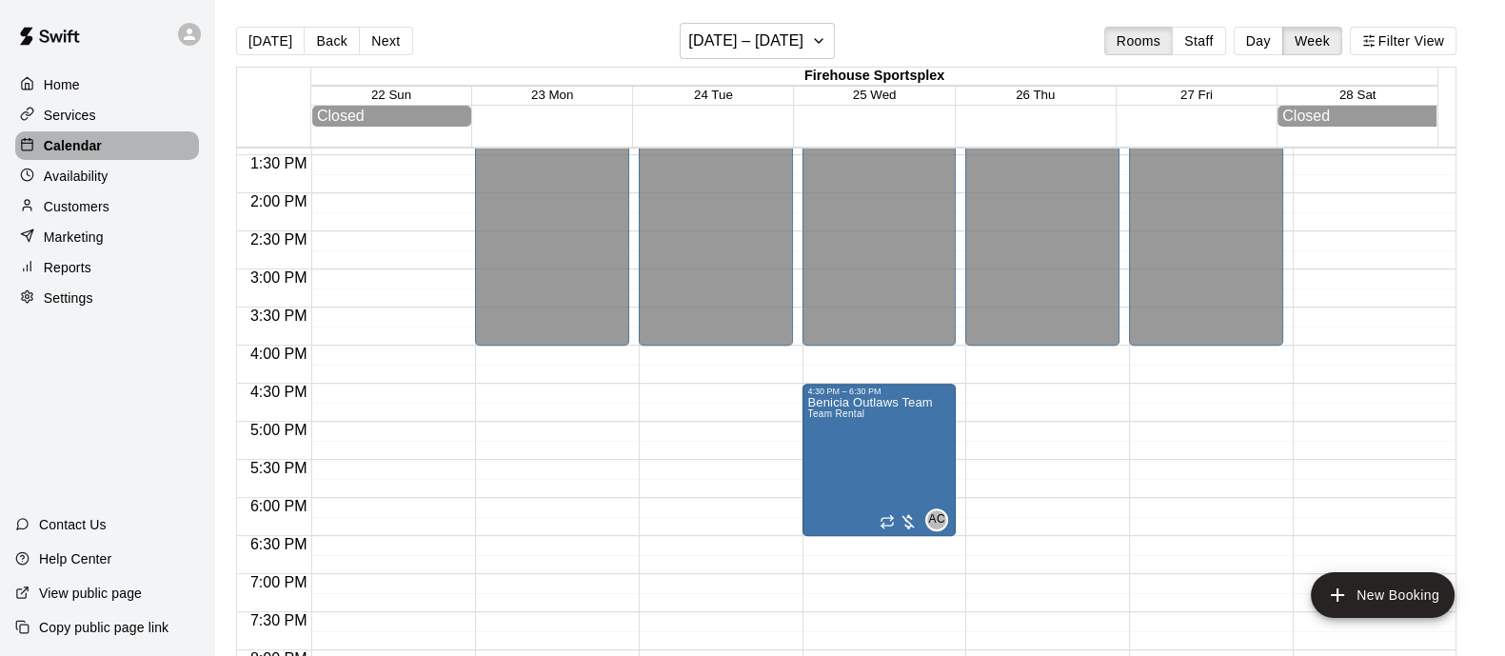
click at [105, 154] on div "Calendar" at bounding box center [107, 145] width 184 height 29
click at [783, 48] on h6 "[DATE] – [DATE]" at bounding box center [745, 41] width 115 height 27
